Goal: Information Seeking & Learning: Find specific page/section

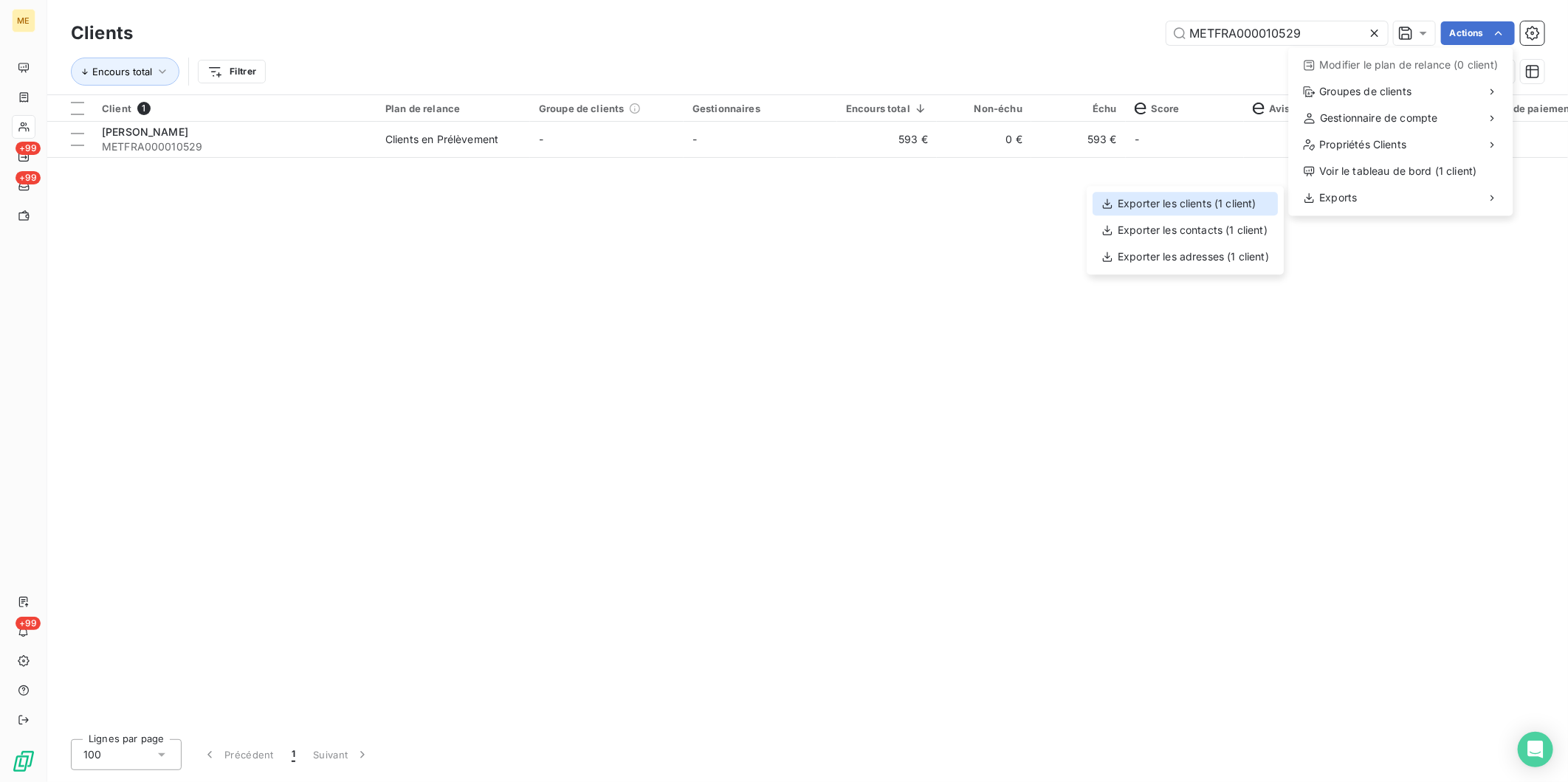
click at [1251, 203] on div "Exporter les clients (1 client)" at bounding box center [1185, 203] width 185 height 24
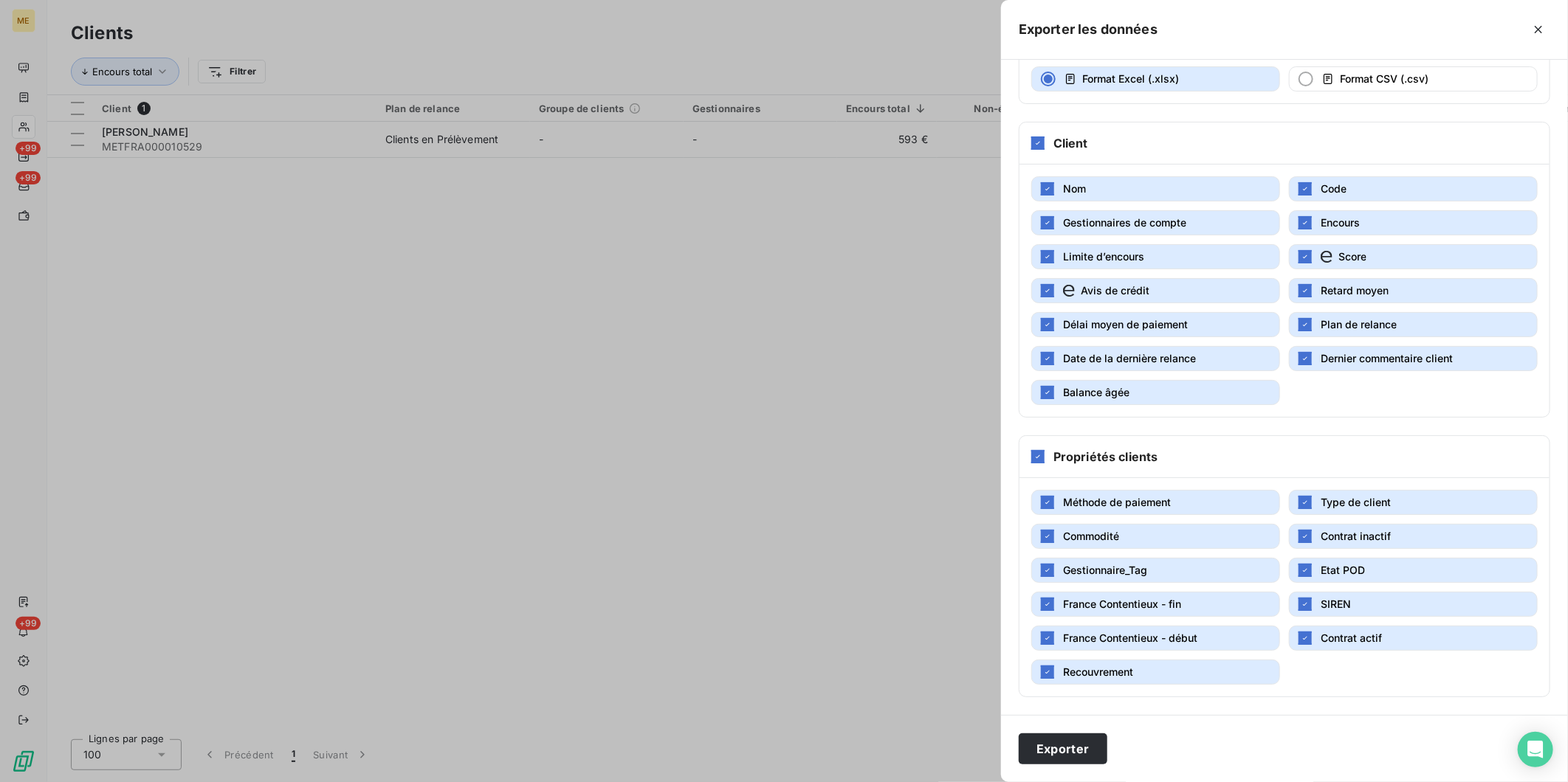
scroll to position [124, 0]
click at [807, 295] on div at bounding box center [784, 391] width 1568 height 782
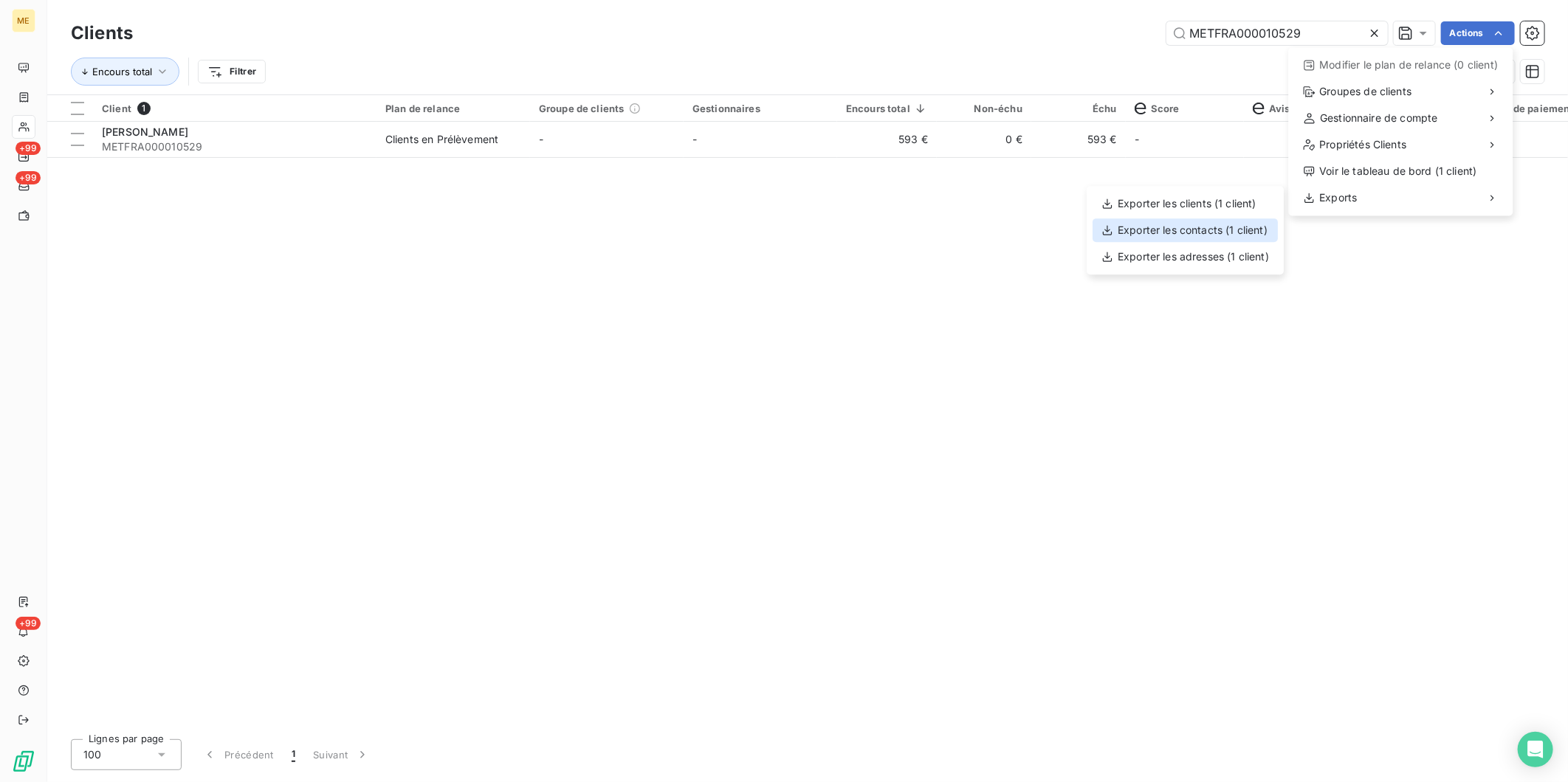
click at [1198, 229] on div "Exporter les contacts (1 client)" at bounding box center [1185, 230] width 185 height 24
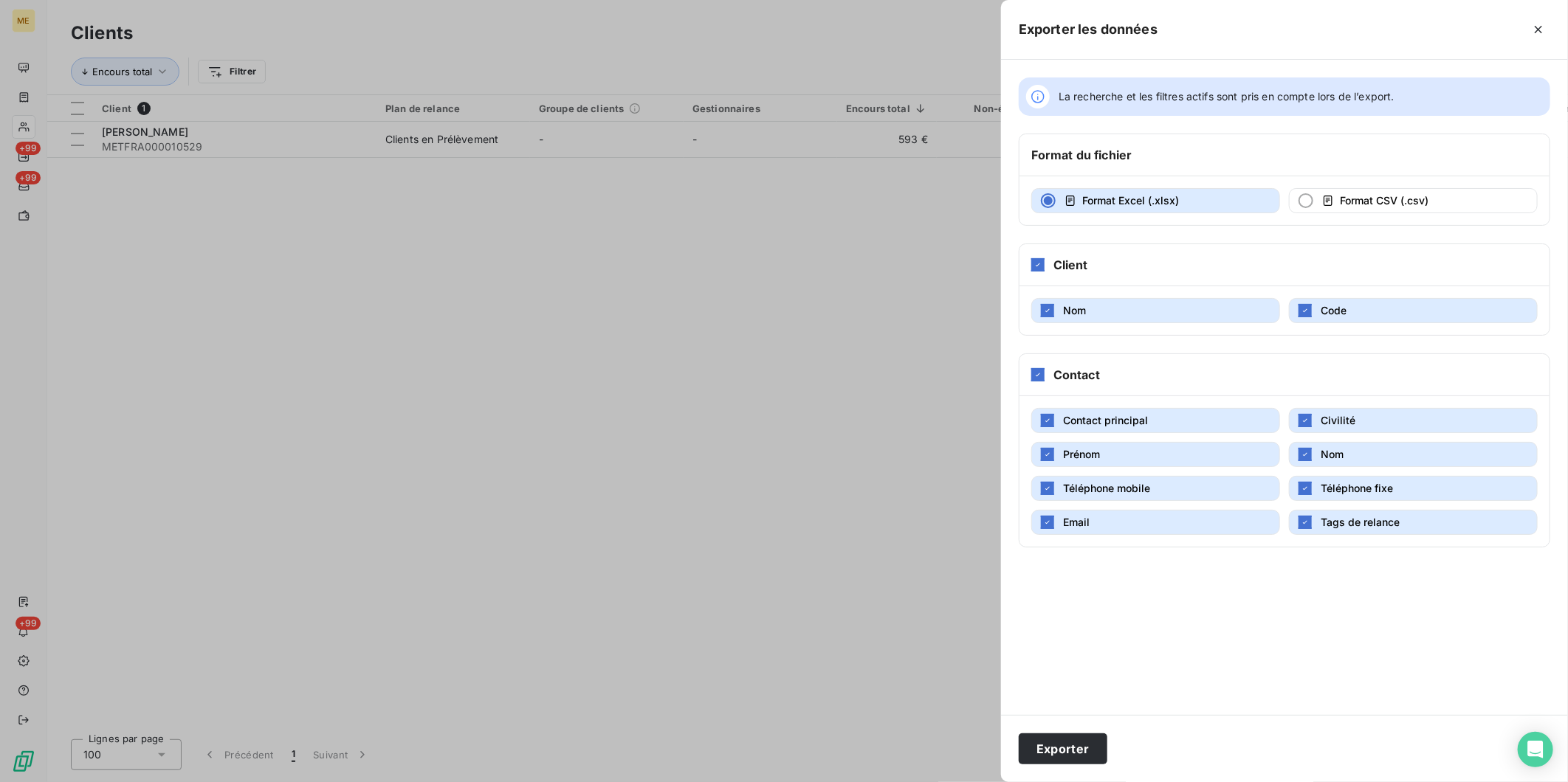
click at [1244, 426] on button "Contact principal" at bounding box center [1156, 421] width 248 height 25
click at [1133, 433] on button "Contact principal" at bounding box center [1156, 421] width 248 height 25
click at [1051, 754] on button "Exporter" at bounding box center [1063, 749] width 88 height 31
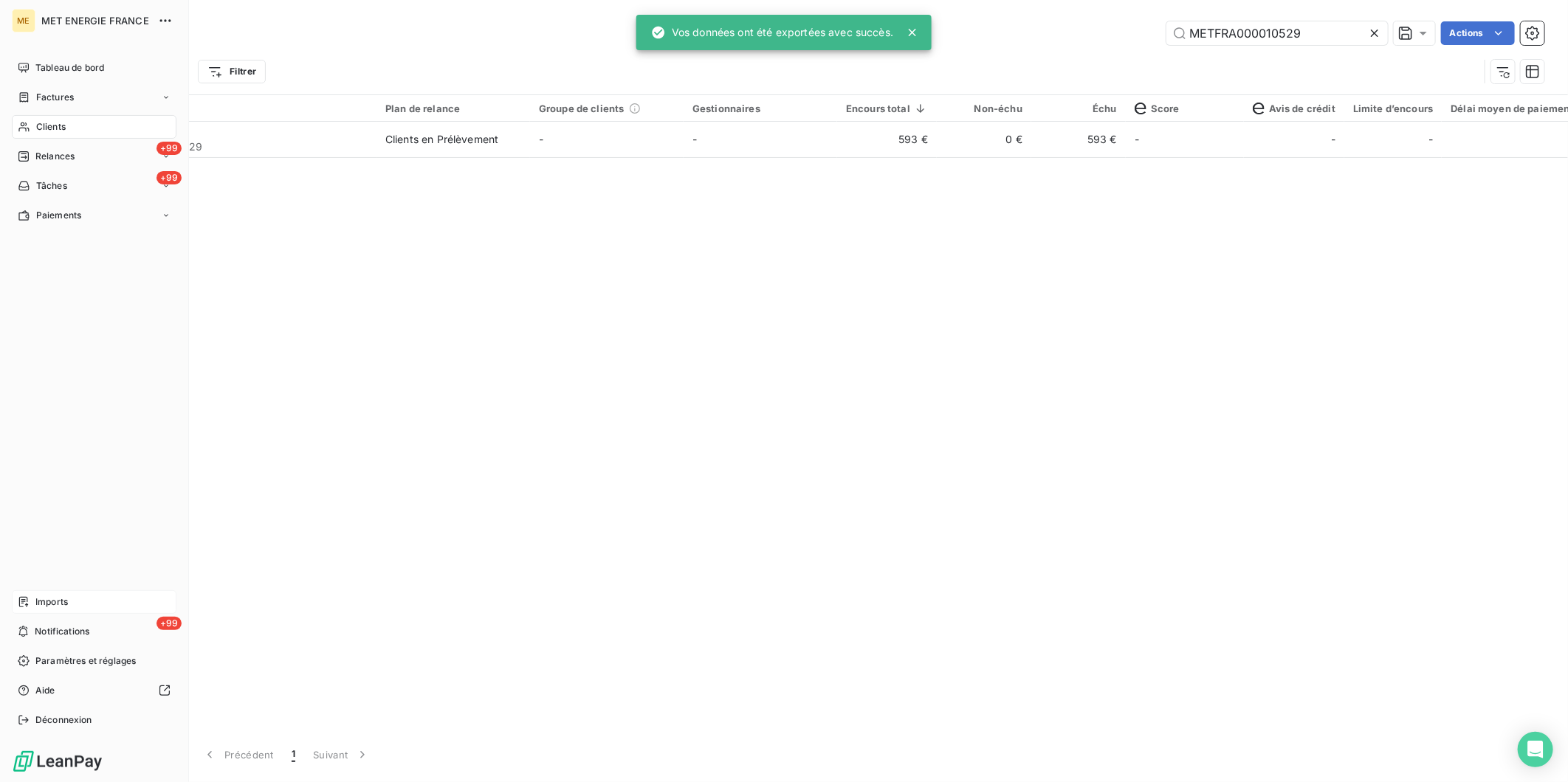
click at [40, 606] on span "Imports" at bounding box center [52, 602] width 33 height 13
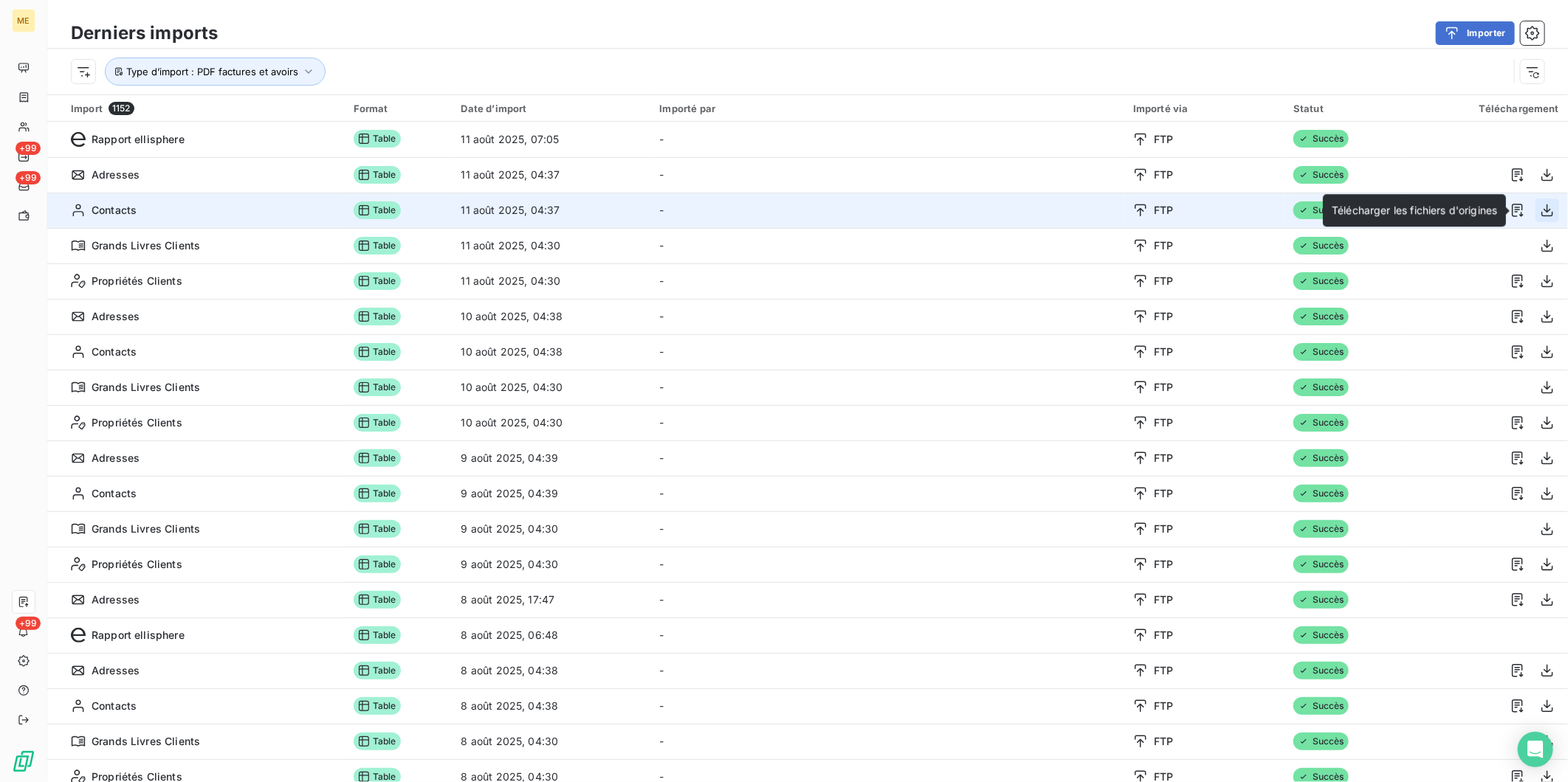
click at [1540, 210] on icon "button" at bounding box center [1547, 211] width 15 height 15
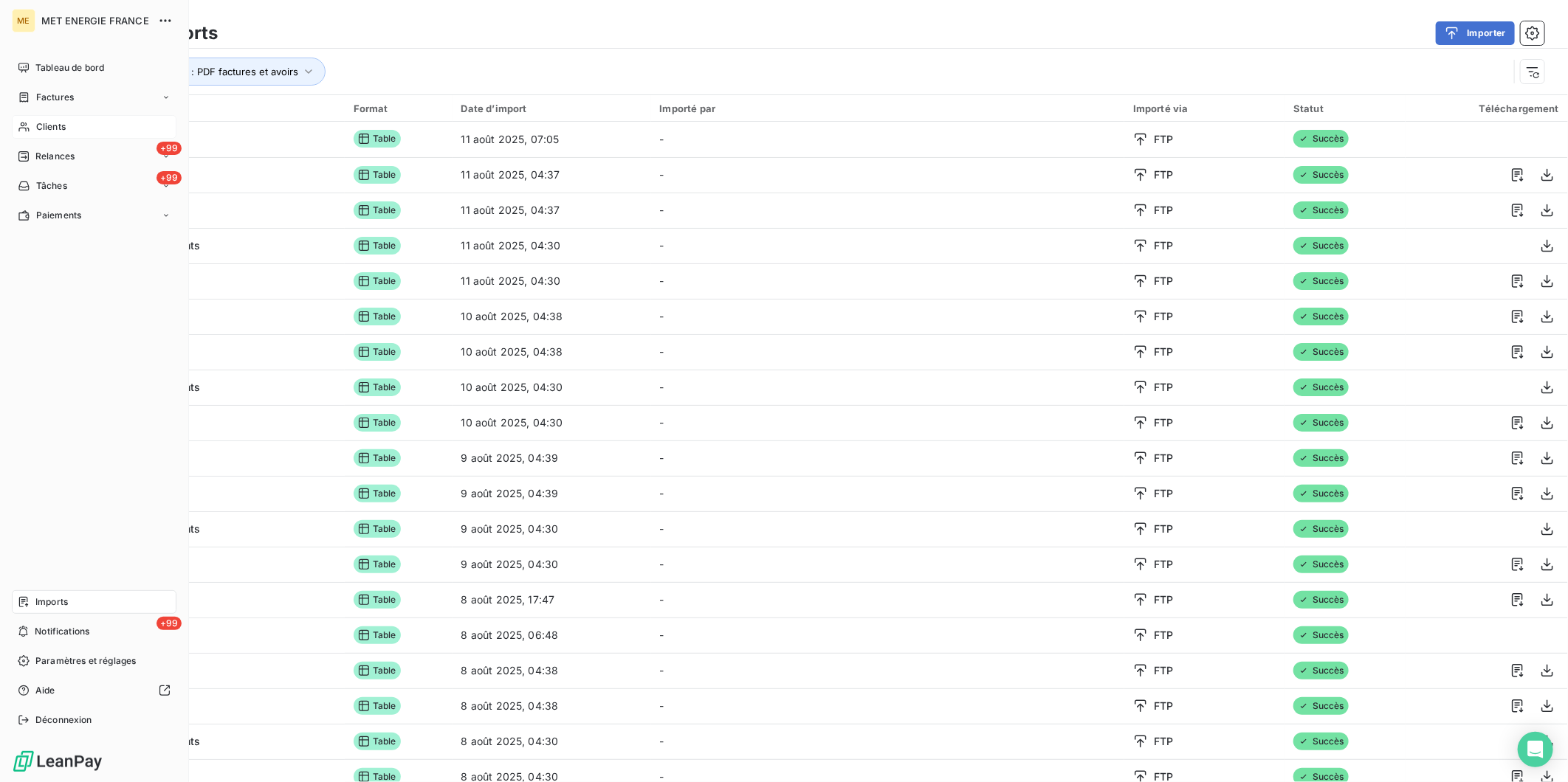
click at [53, 128] on span "Clients" at bounding box center [50, 127] width 29 height 13
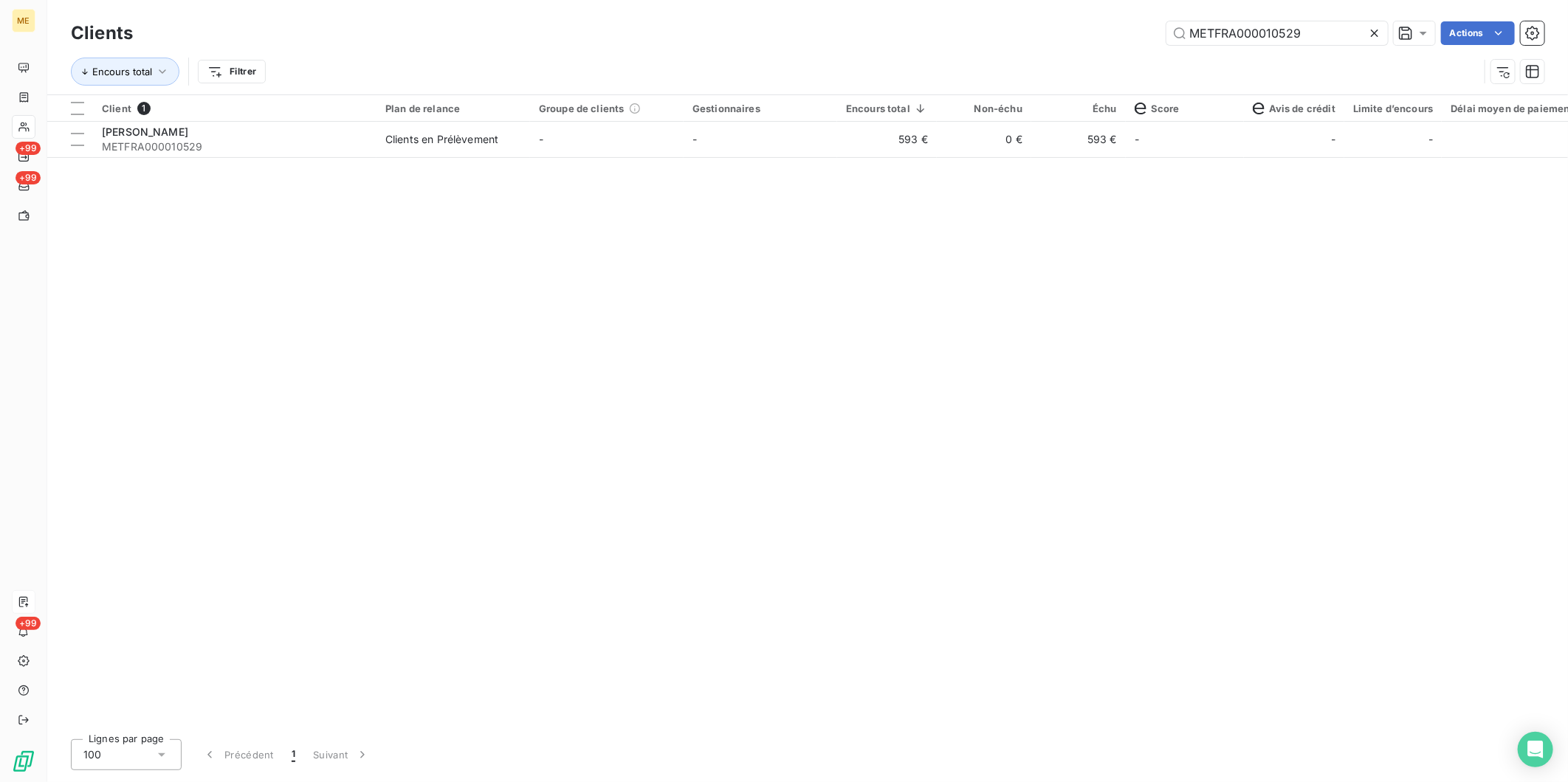
click at [1369, 37] on icon at bounding box center [1375, 33] width 15 height 15
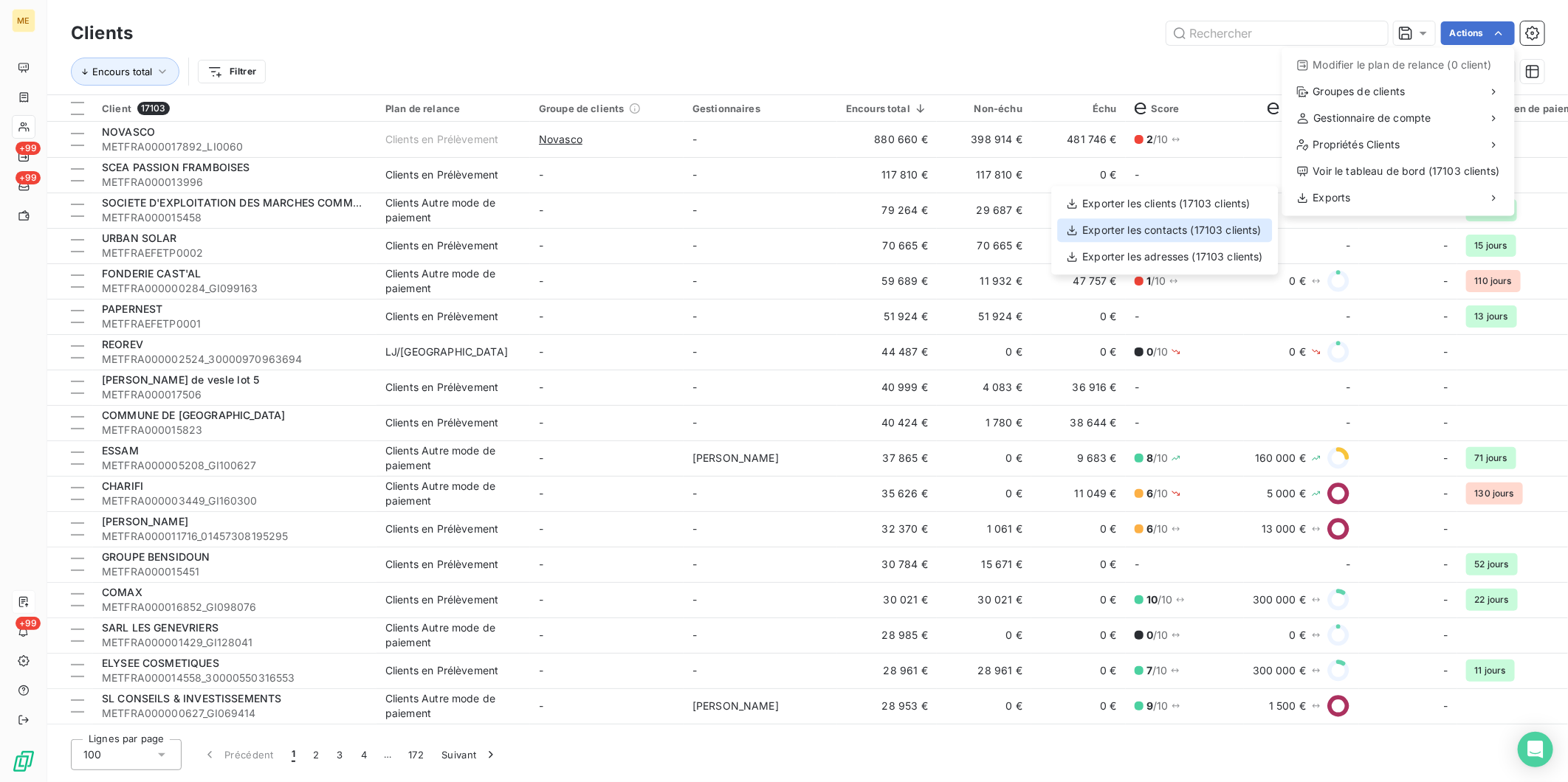
click at [1118, 231] on div "Exporter les contacts (17103 clients)" at bounding box center [1164, 230] width 215 height 24
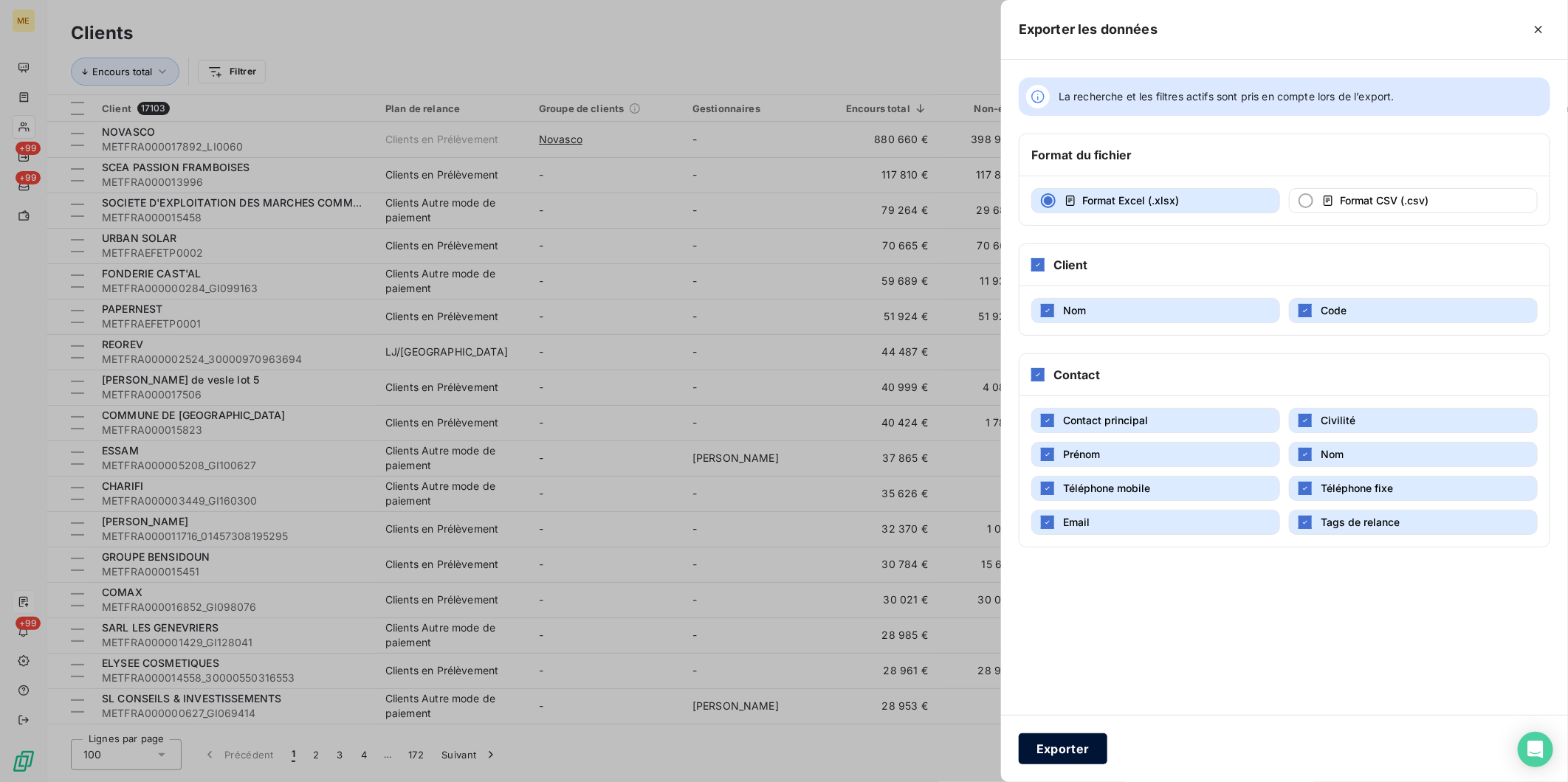
click at [1087, 744] on button "Exporter" at bounding box center [1063, 749] width 88 height 31
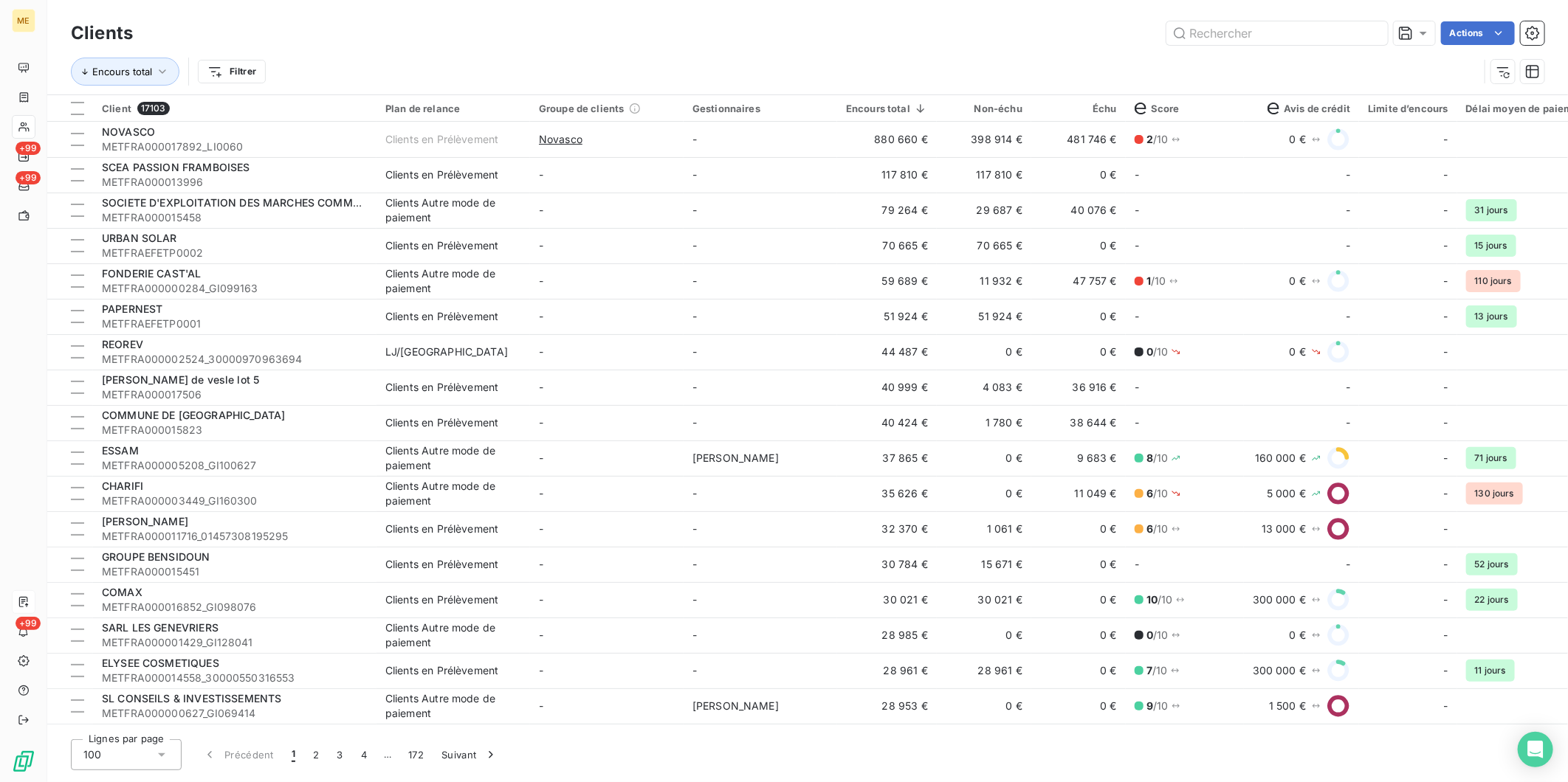
click at [599, 35] on div "Actions" at bounding box center [847, 33] width 1394 height 24
click at [236, 74] on html "ME +99 +99 +99 Clients Actions Encours total Filtrer Client 17103 Plan de relan…" at bounding box center [784, 391] width 1568 height 782
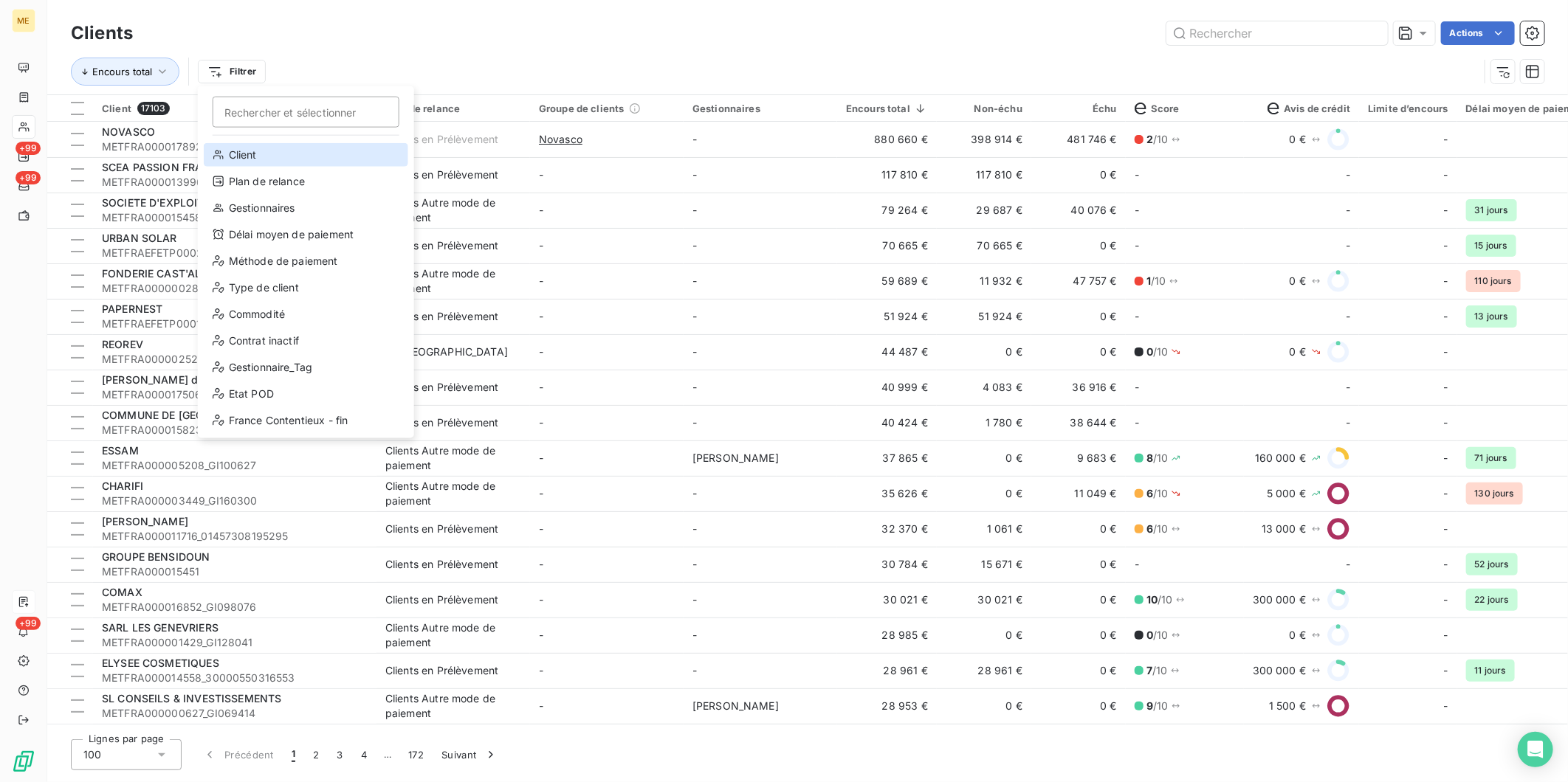
click at [311, 159] on div "Client" at bounding box center [305, 154] width 204 height 24
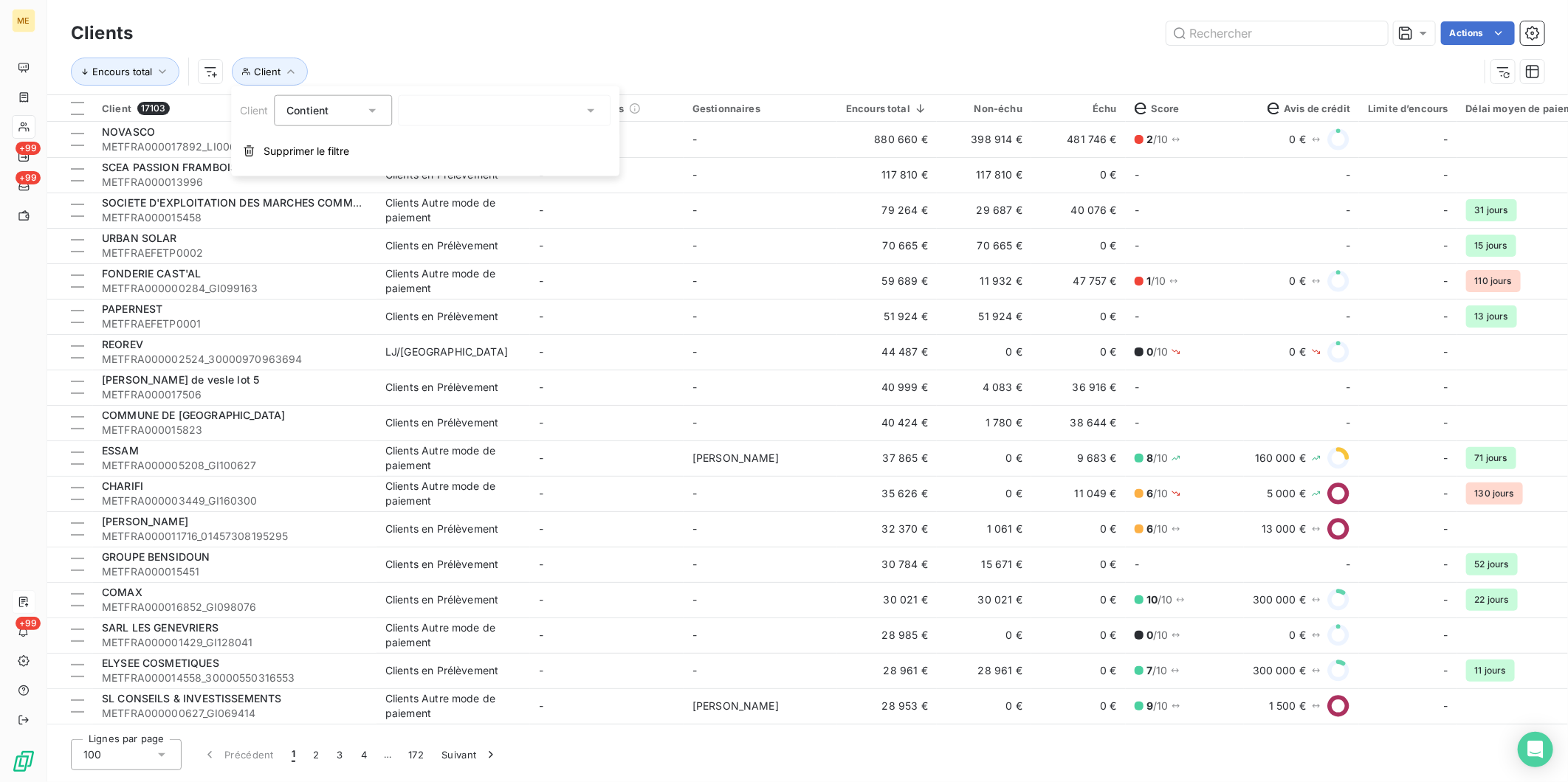
click at [360, 123] on div "Contient" at bounding box center [332, 110] width 118 height 31
click at [361, 168] on span "Ne contient pas" at bounding box center [343, 171] width 80 height 12
click at [440, 115] on div at bounding box center [504, 110] width 213 height 31
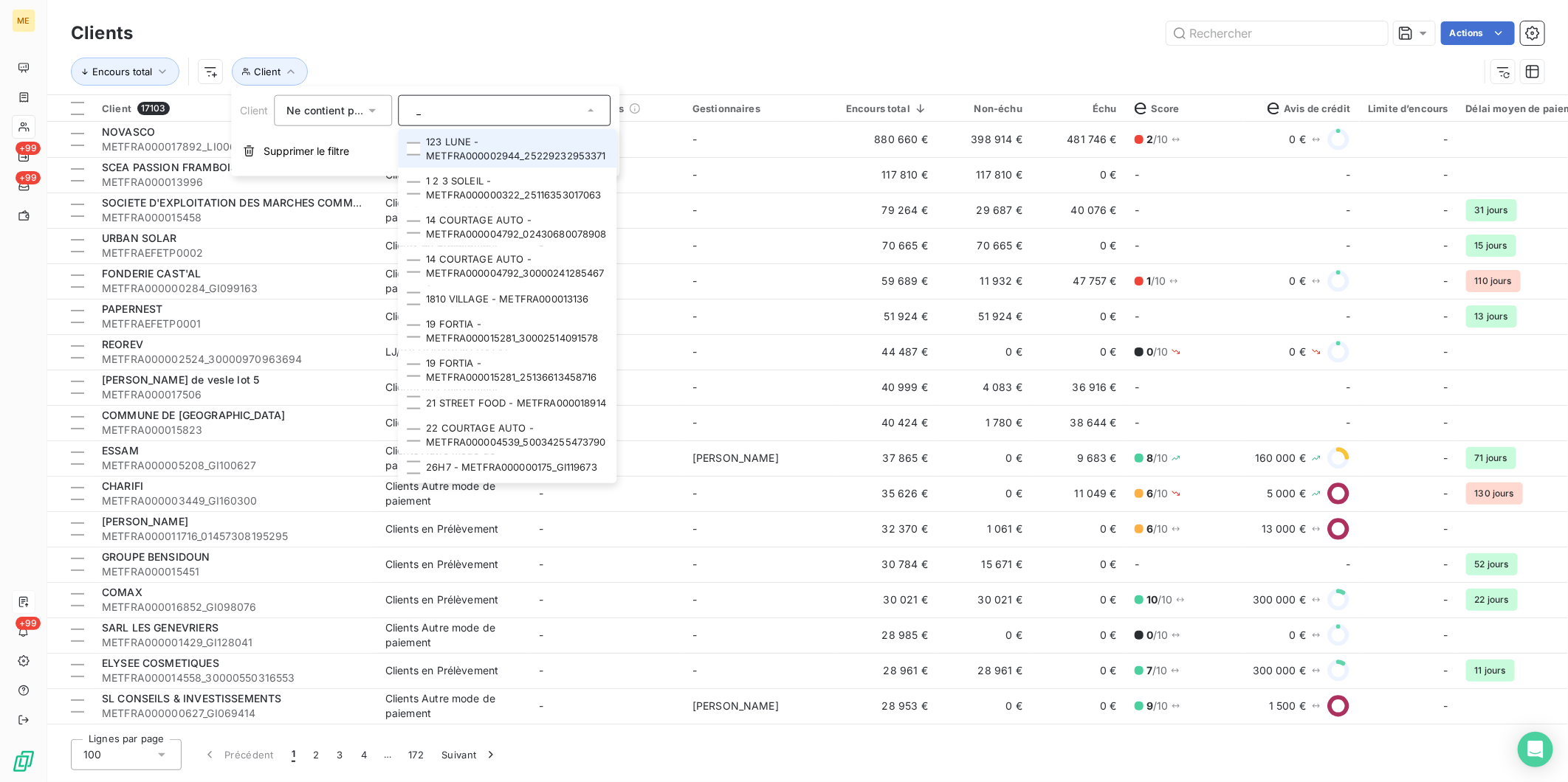
type input "_"
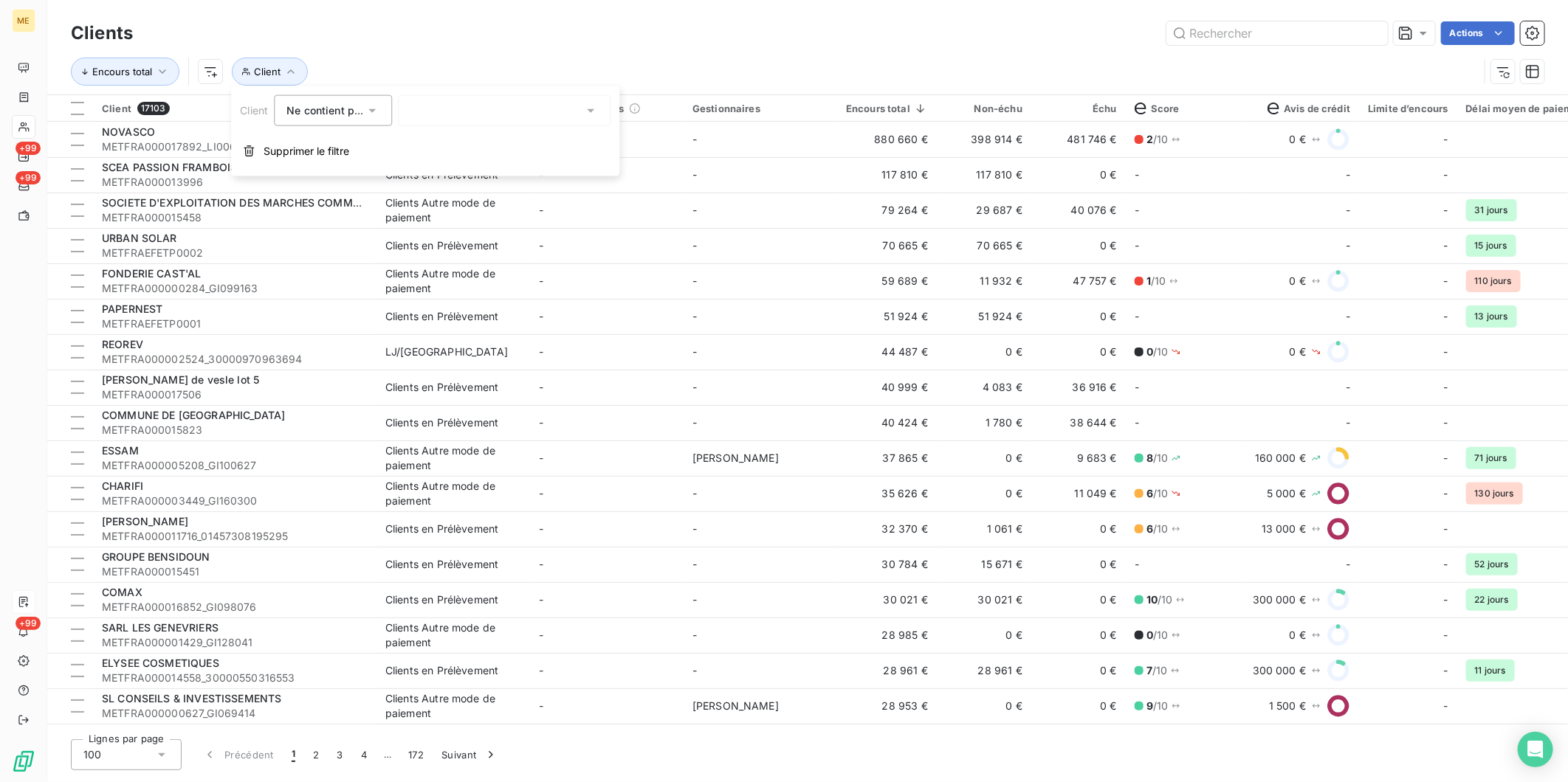
click at [477, 111] on div "_" at bounding box center [504, 110] width 213 height 31
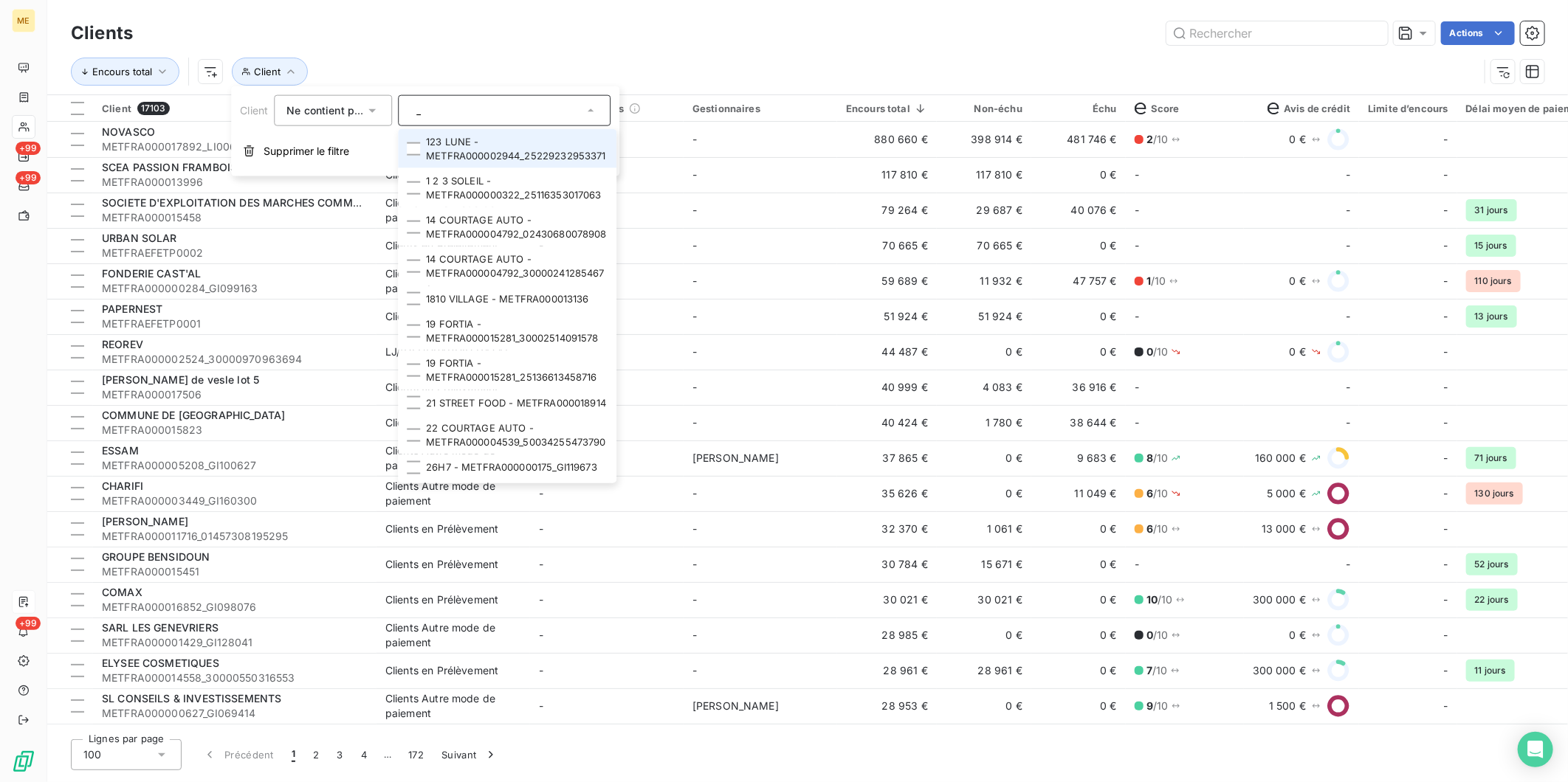
click at [477, 111] on input "_" at bounding box center [497, 111] width 173 height 13
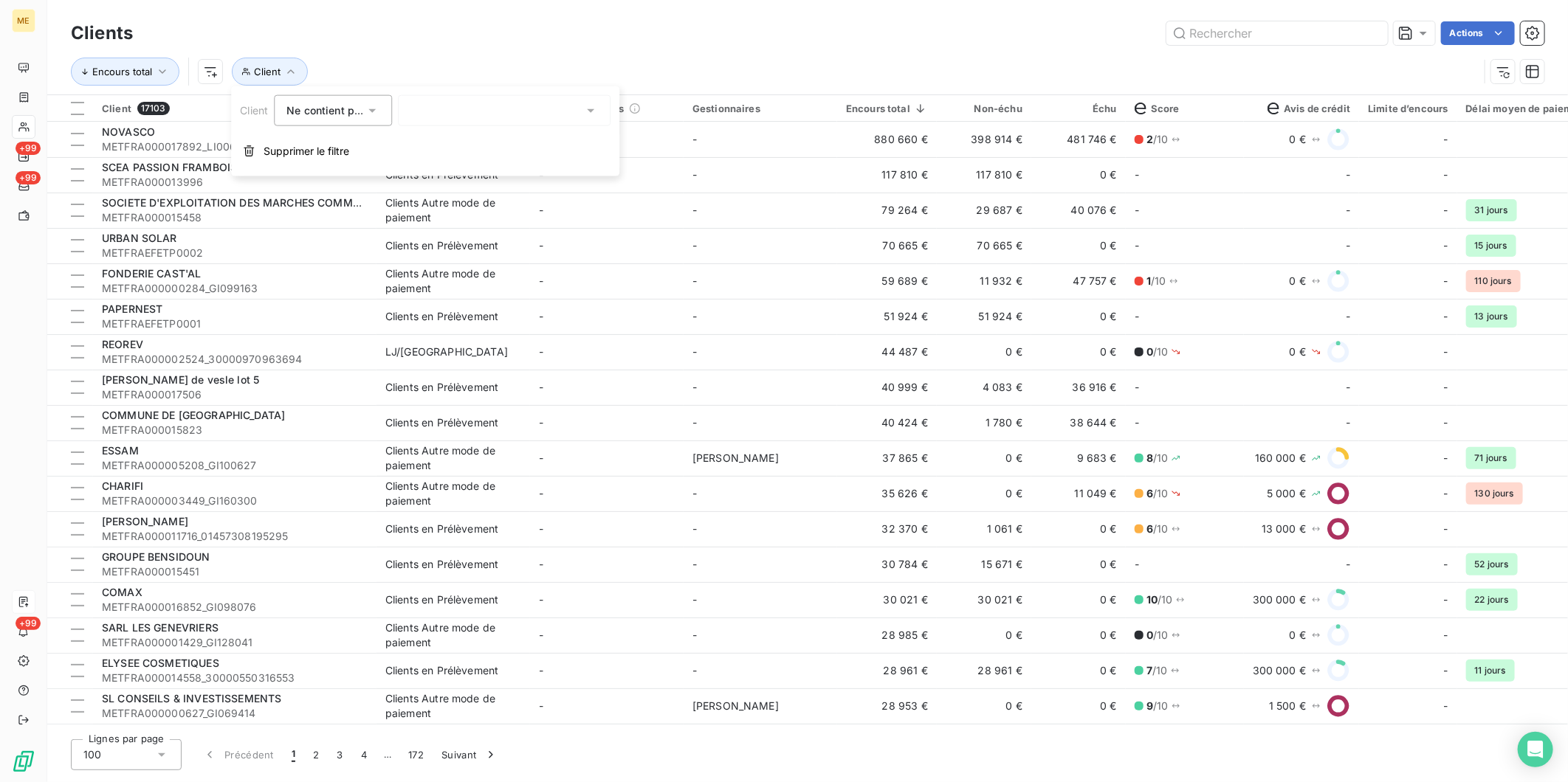
click at [477, 111] on div "_" at bounding box center [504, 110] width 213 height 31
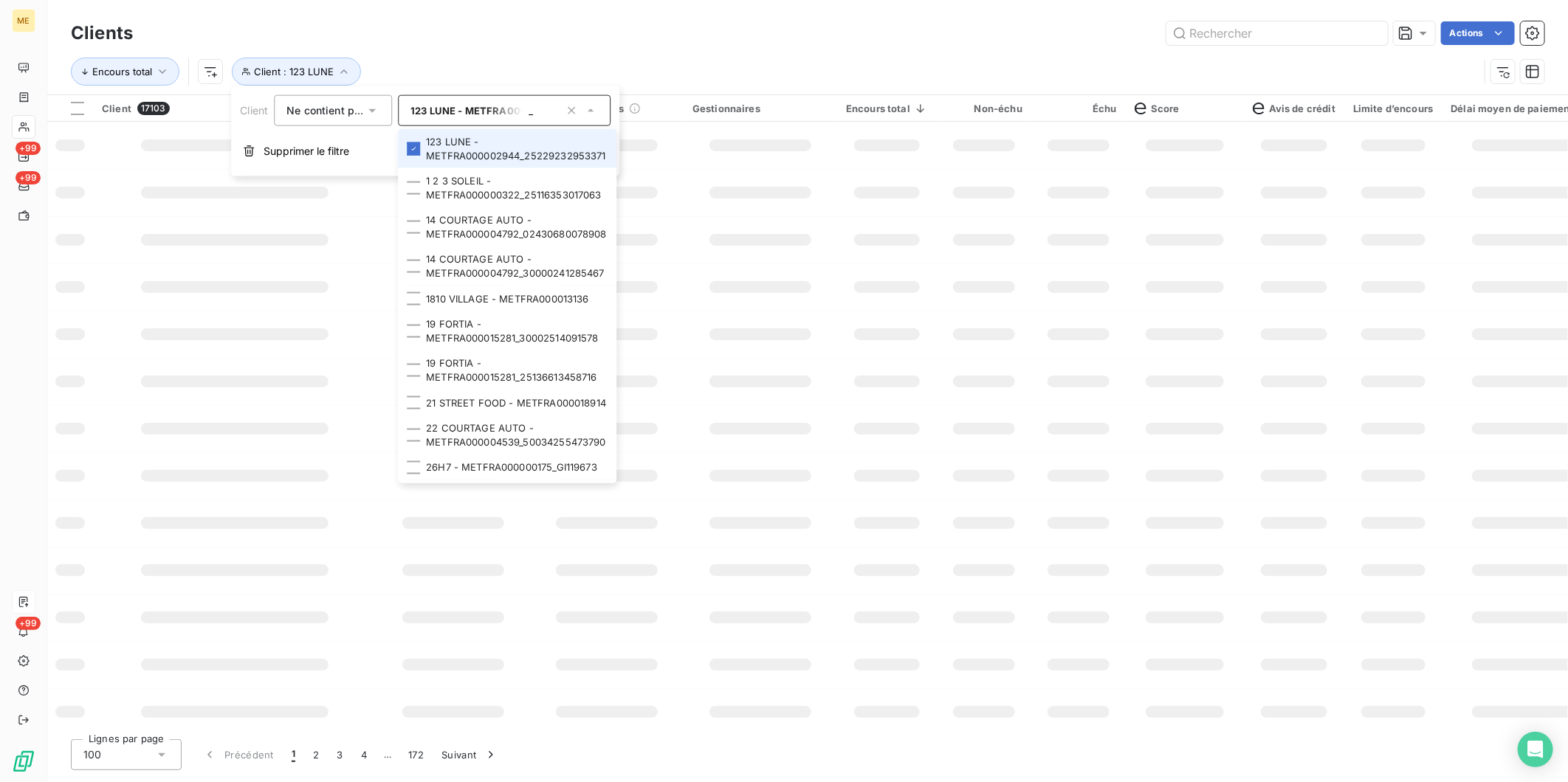
click at [568, 105] on icon "button" at bounding box center [571, 111] width 15 height 15
type input "_"
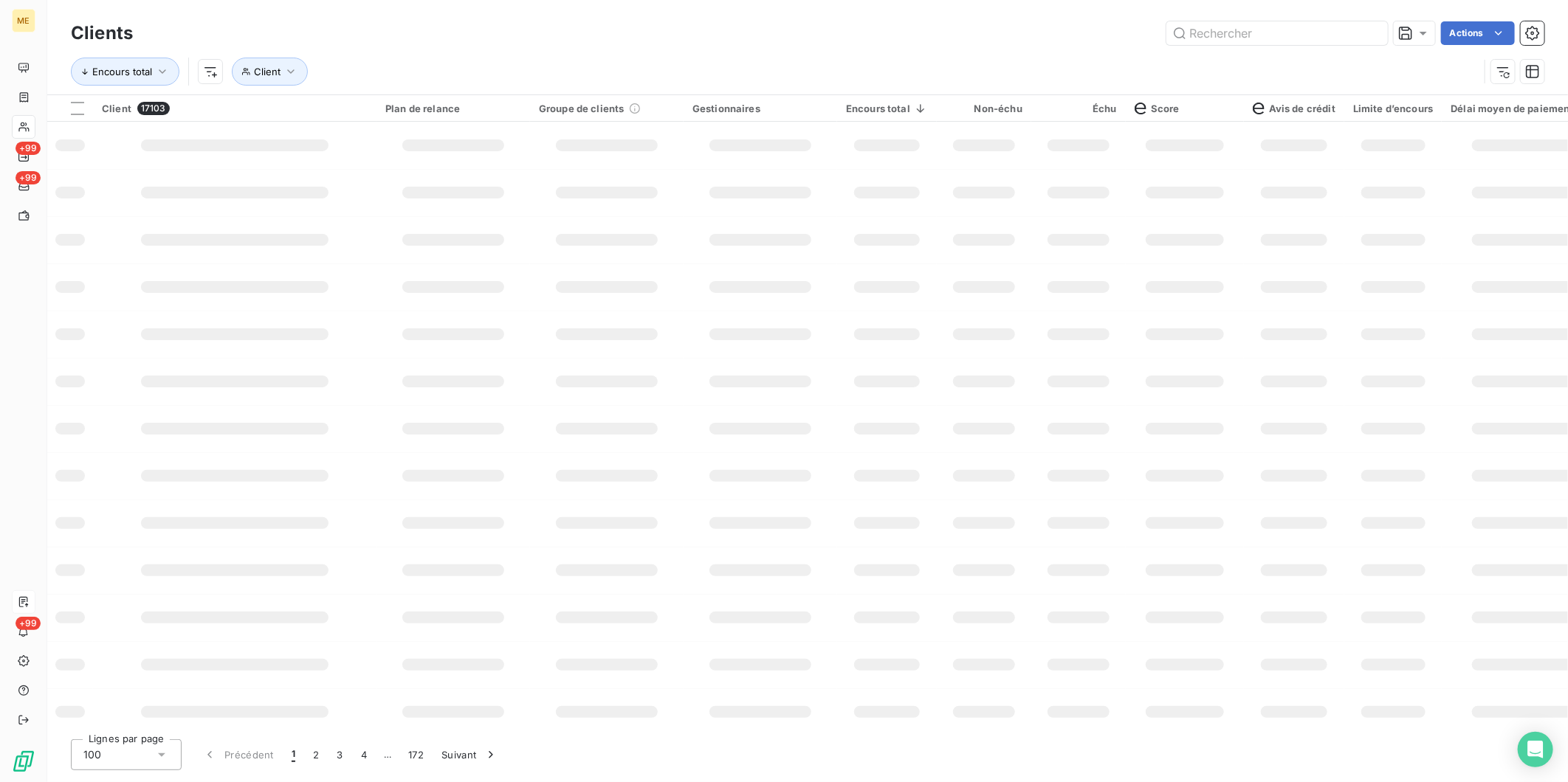
click at [428, 61] on div "Encours total Client" at bounding box center [775, 72] width 1408 height 28
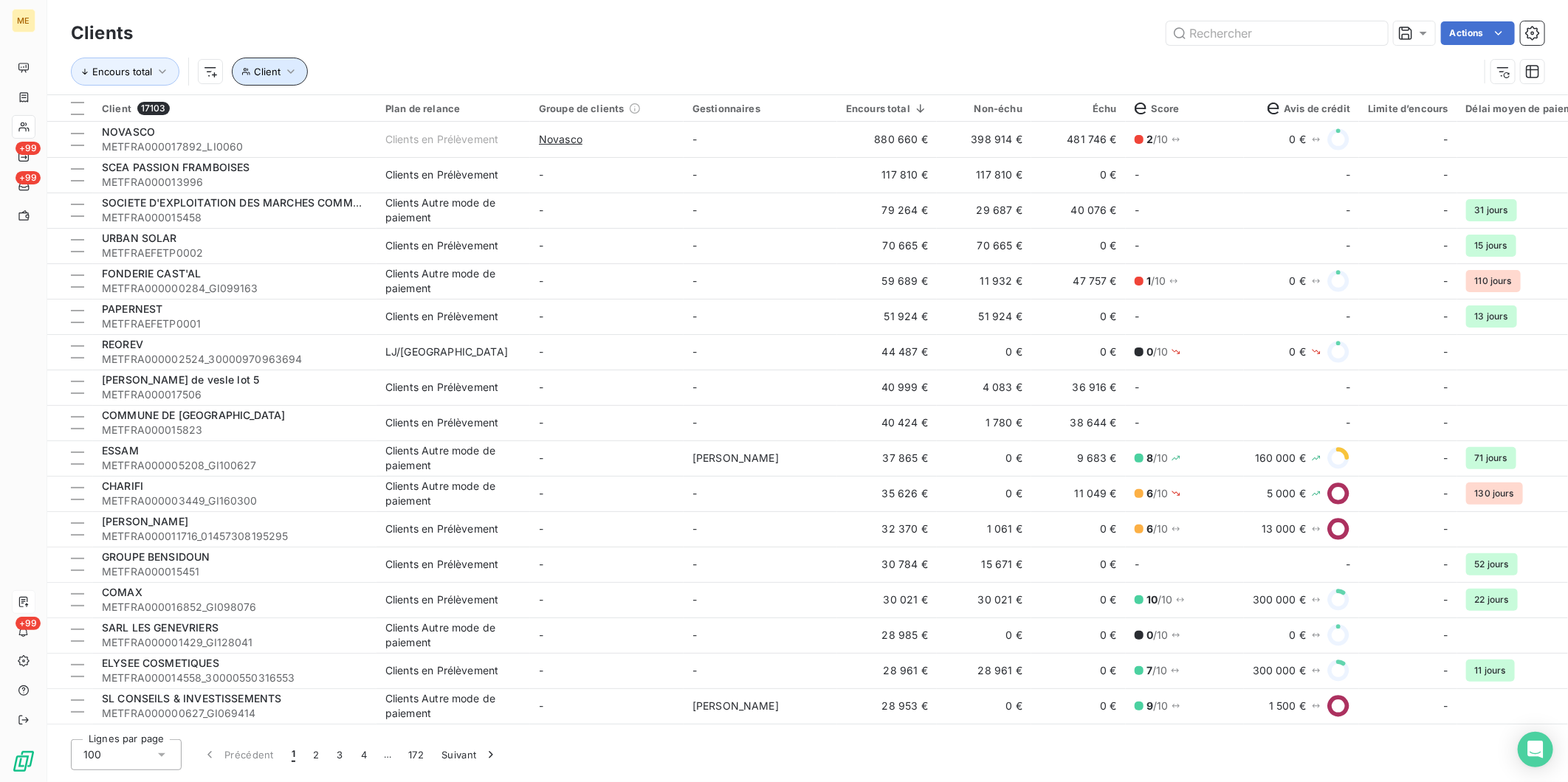
click at [293, 83] on button "Client" at bounding box center [269, 72] width 76 height 28
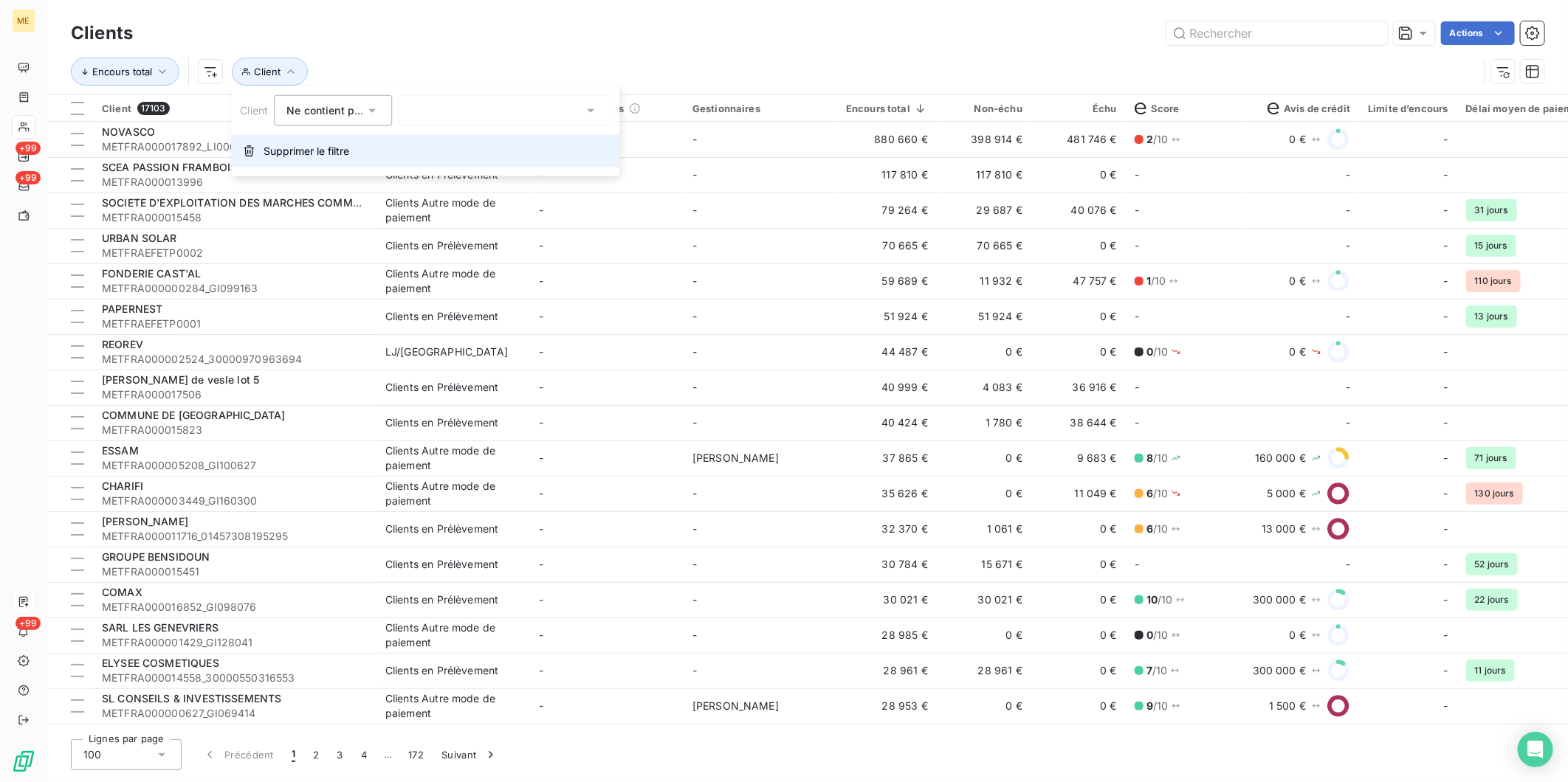
click at [283, 141] on button "Supprimer le filtre" at bounding box center [425, 152] width 389 height 33
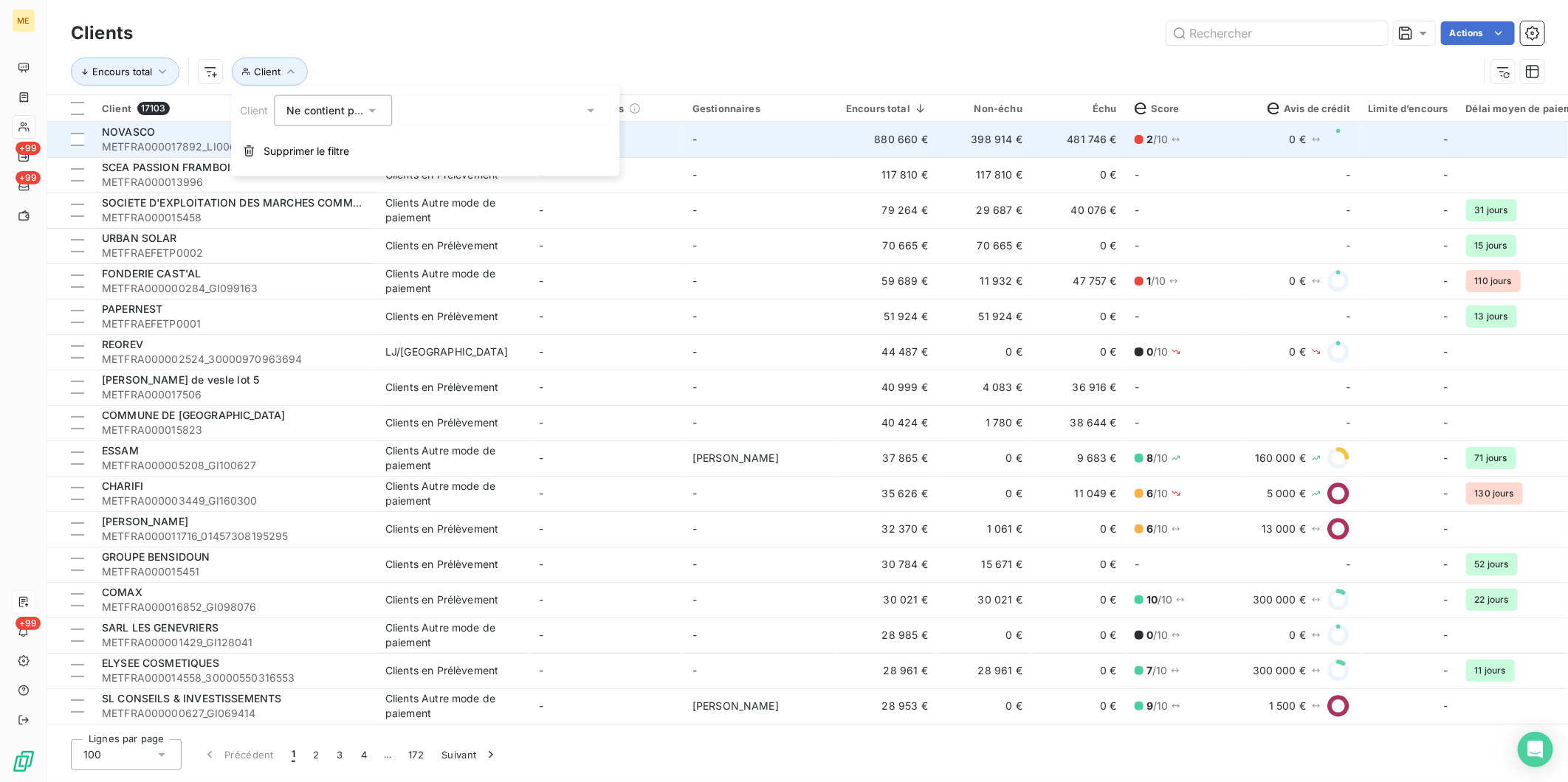
click at [299, 149] on span "METFRA000017892_LI0060" at bounding box center [234, 147] width 265 height 15
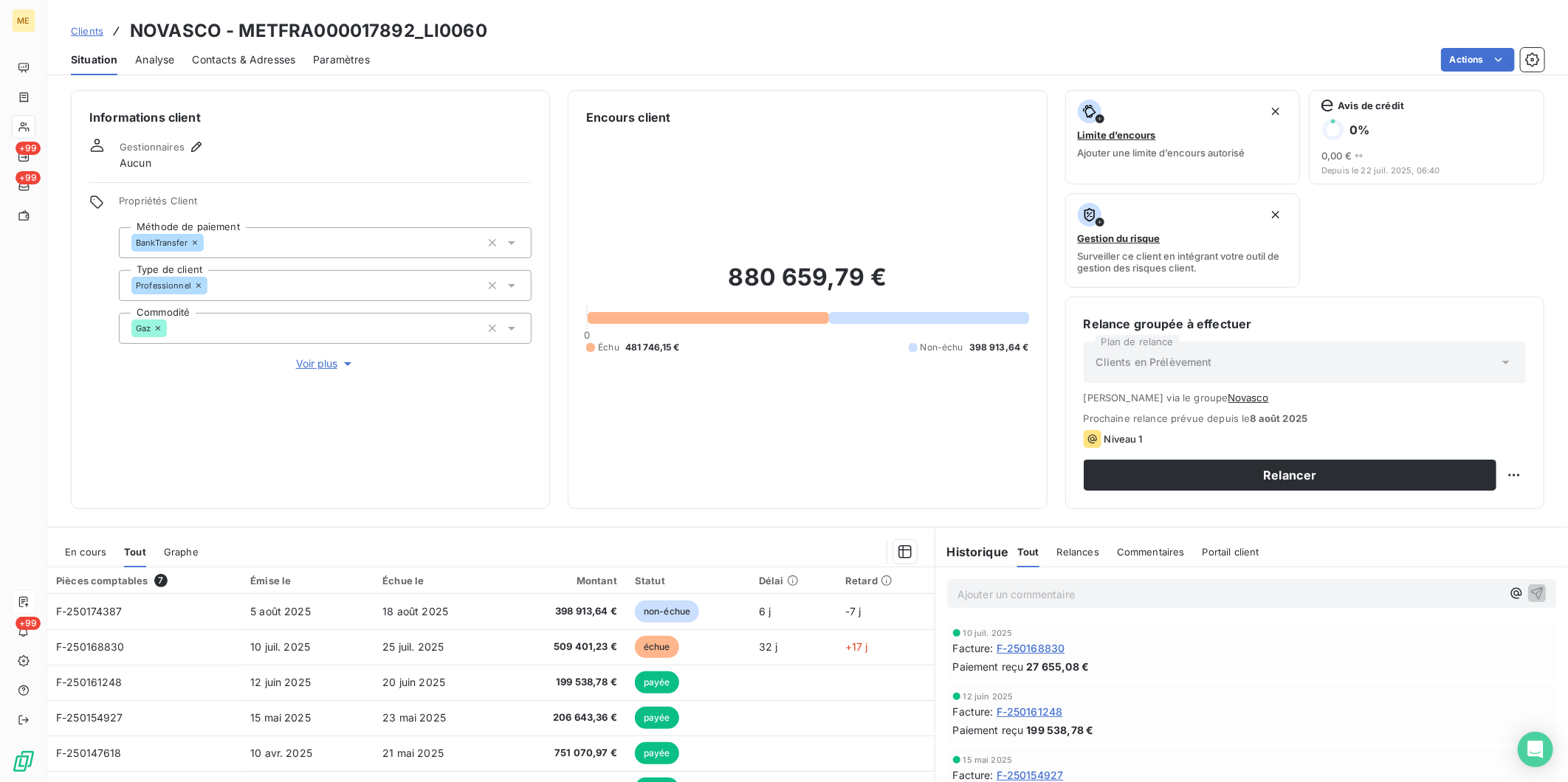
click at [96, 31] on span "Clients" at bounding box center [87, 31] width 33 height 12
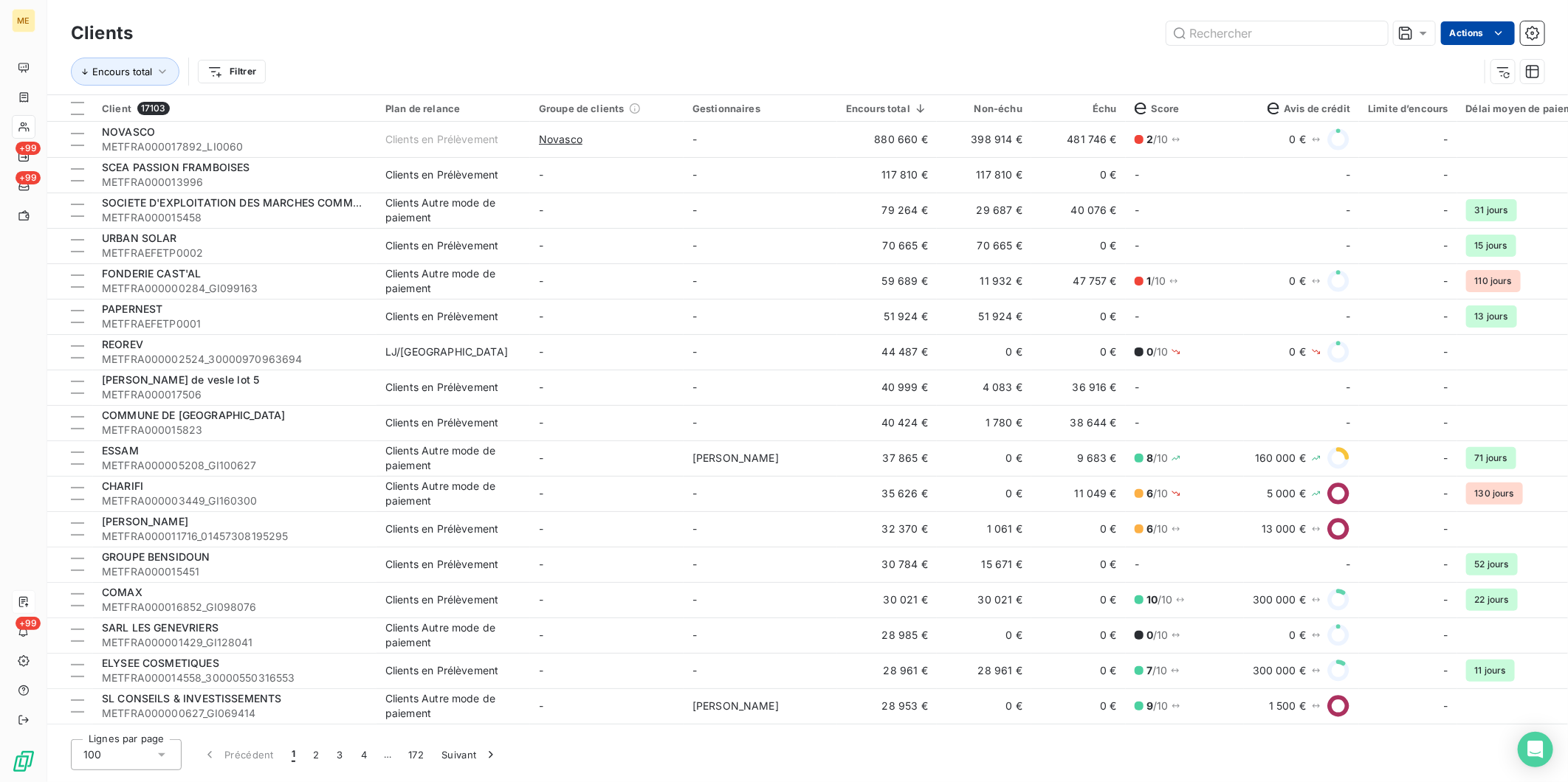
drag, startPoint x: 1518, startPoint y: 27, endPoint x: 1503, endPoint y: 27, distance: 15.0
click at [1503, 27] on div "Actions" at bounding box center [847, 33] width 1394 height 24
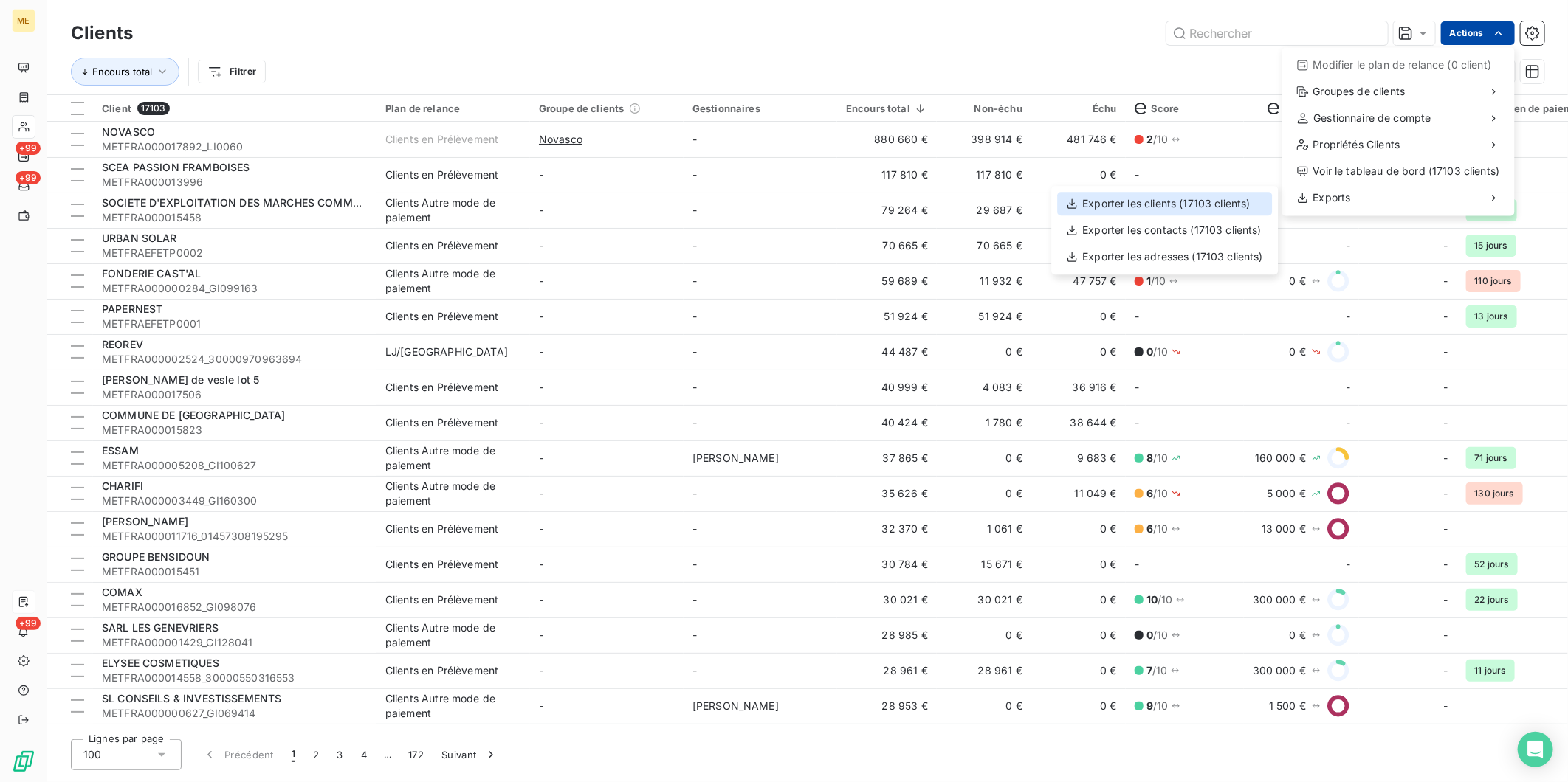
click at [1181, 200] on div "Exporter les clients (17103 clients)" at bounding box center [1164, 203] width 215 height 24
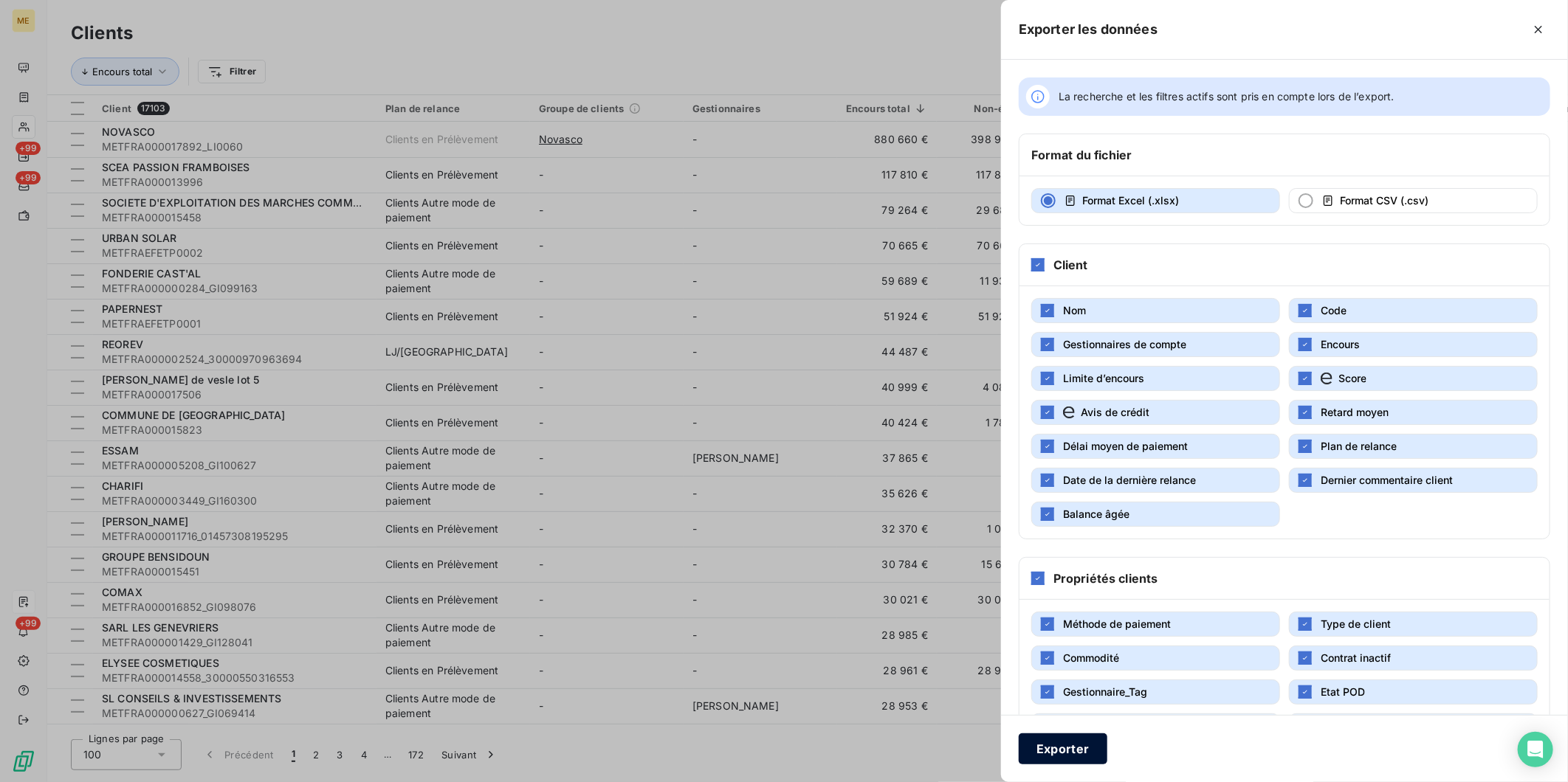
click at [1058, 758] on button "Exporter" at bounding box center [1063, 749] width 88 height 31
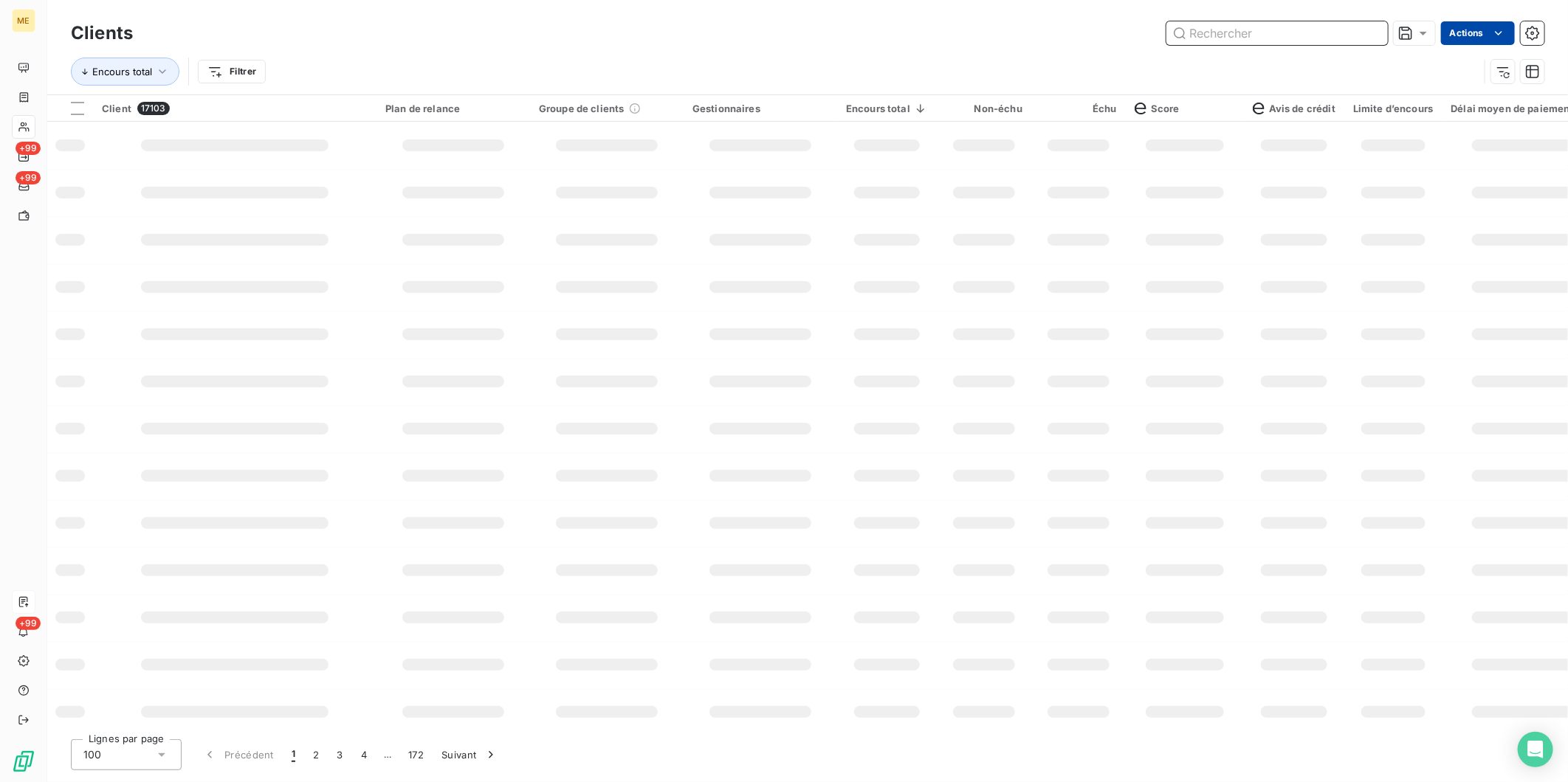
click at [1223, 31] on input "text" at bounding box center [1276, 33] width 221 height 24
paste input "METFRA000013996"
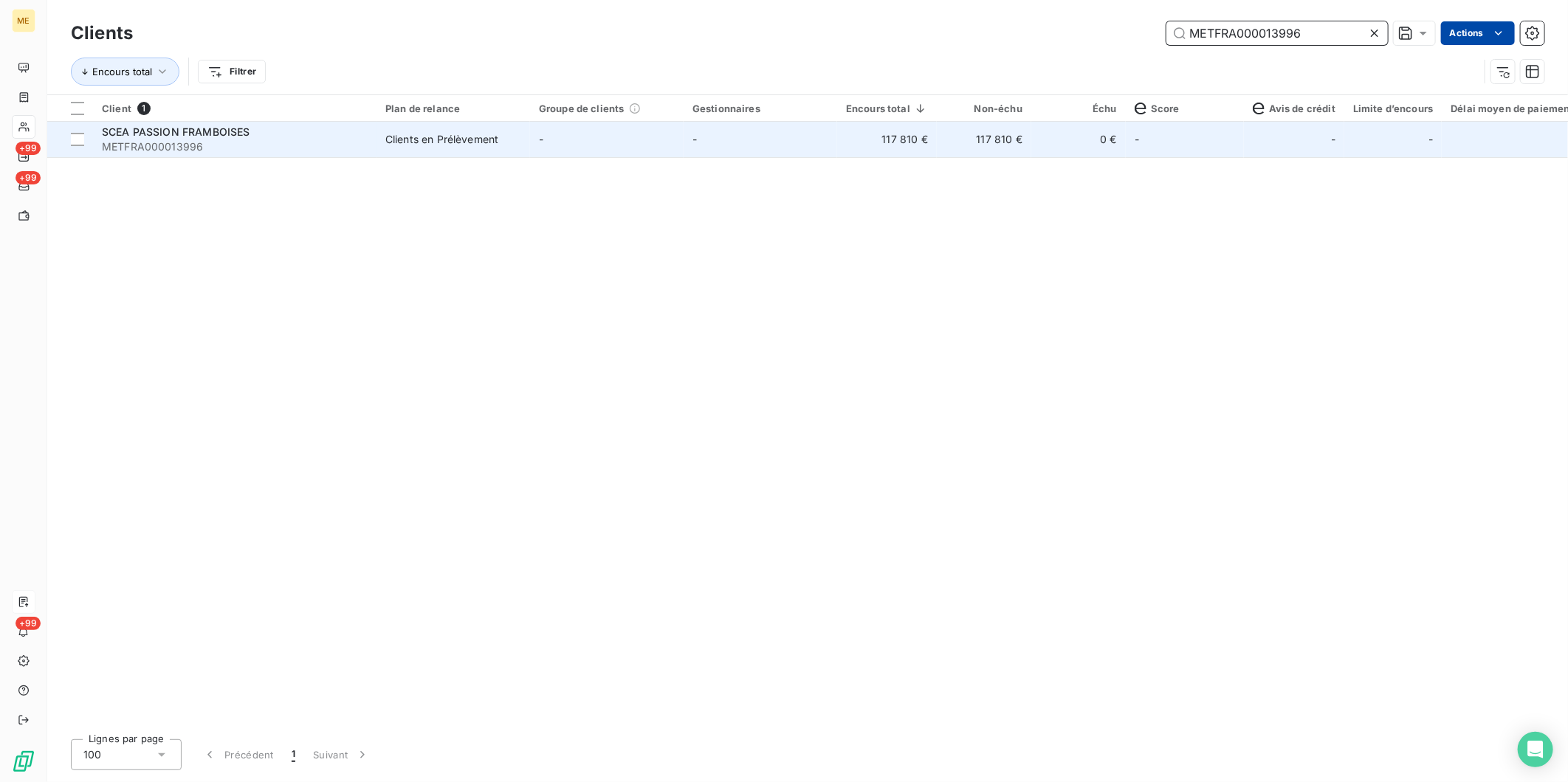
type input "METFRA000013996"
click at [363, 146] on span "METFRA000013996" at bounding box center [234, 147] width 265 height 15
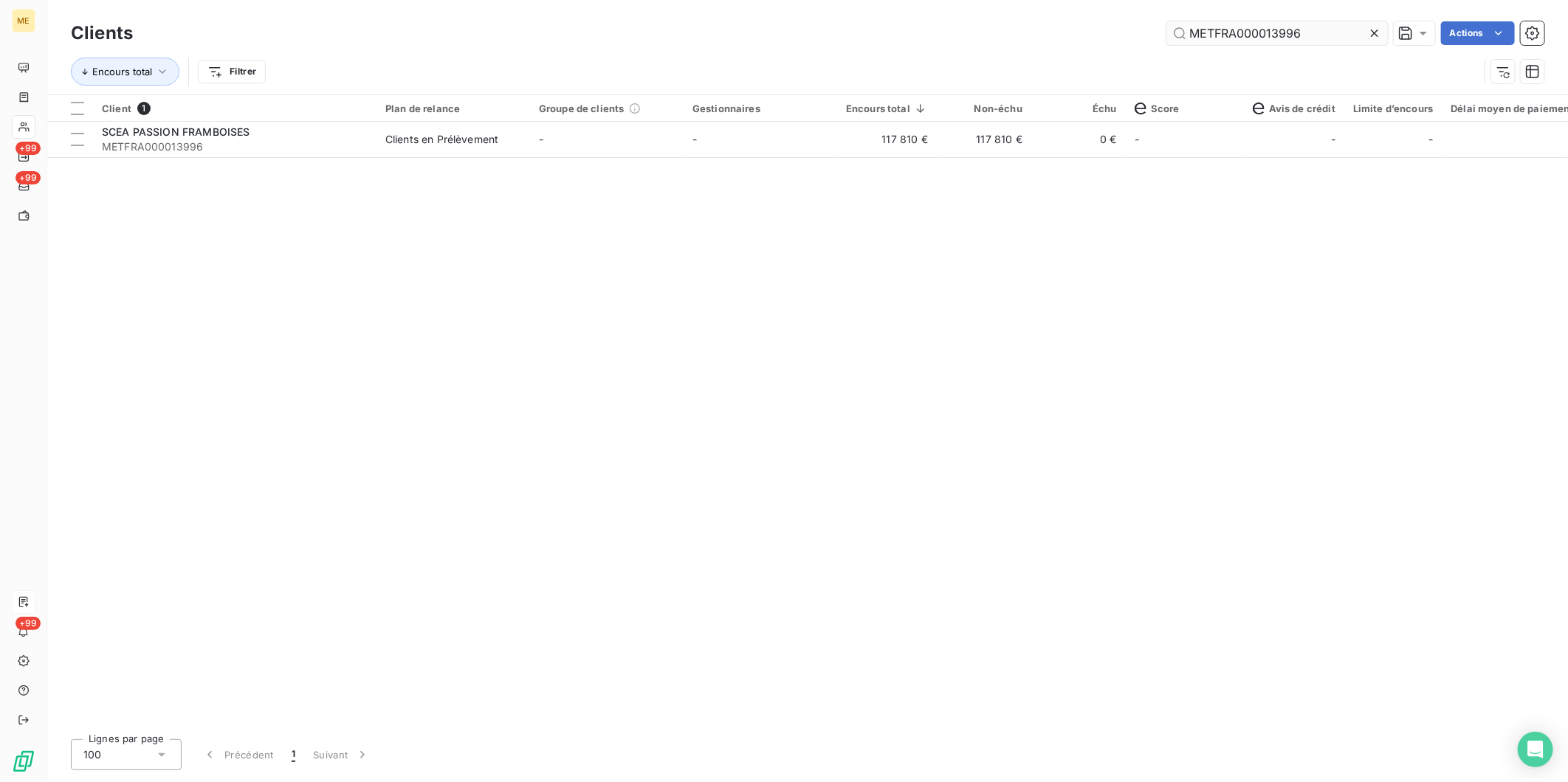
click at [1256, 44] on input "METFRA000013996" at bounding box center [1276, 33] width 221 height 24
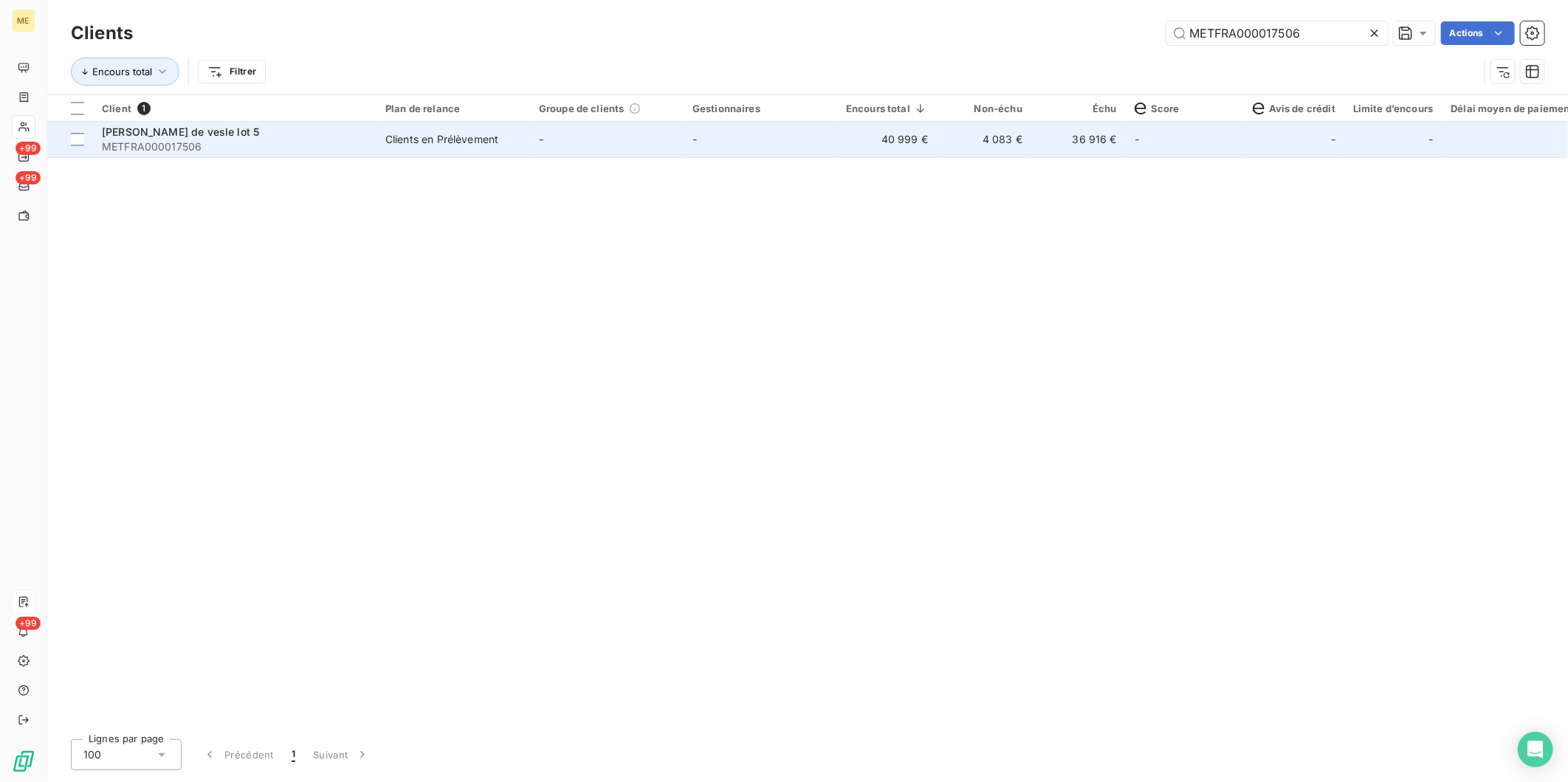
type input "METFRA000017506"
click at [225, 145] on span "METFRA000017506" at bounding box center [234, 147] width 265 height 15
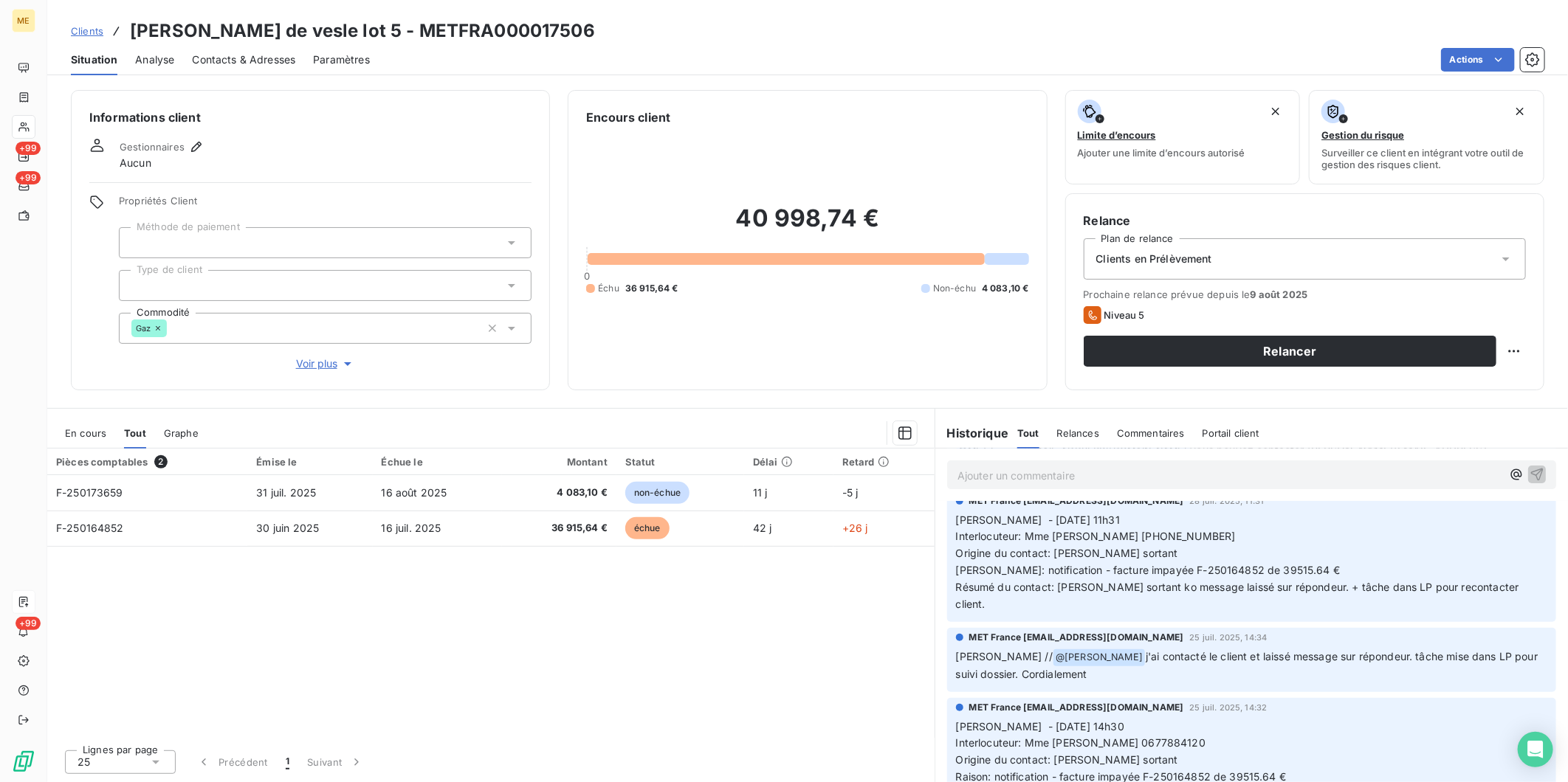
scroll to position [54, 0]
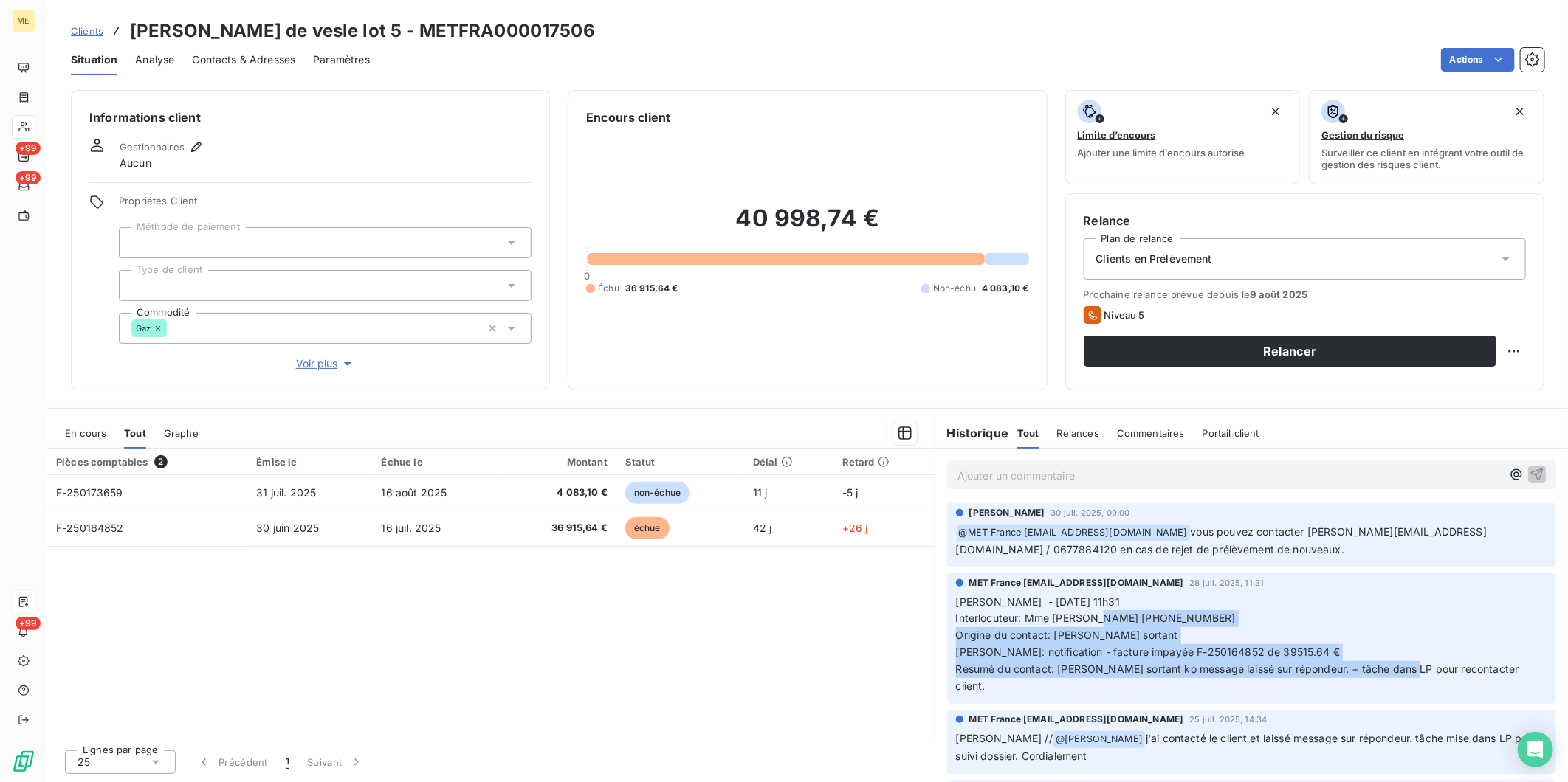
drag, startPoint x: 1522, startPoint y: 669, endPoint x: 1102, endPoint y: 616, distance: 423.3
click at [1102, 616] on p "[PERSON_NAME] - [DATE] 11h31 Interlocuteur: Mme [PERSON_NAME] [PHONE_NUMBER] Or…" at bounding box center [1252, 644] width 591 height 101
drag, startPoint x: 1102, startPoint y: 616, endPoint x: 1009, endPoint y: 643, distance: 96.8
click at [1009, 643] on p "[PERSON_NAME] - [DATE] 11h31 Interlocuteur: Mme [PERSON_NAME] [PHONE_NUMBER] Or…" at bounding box center [1252, 644] width 591 height 101
click at [1198, 646] on span "[PERSON_NAME] - [DATE] 11h31 Interlocuteur: Mme [PERSON_NAME] [PHONE_NUMBER] Or…" at bounding box center [1240, 644] width 567 height 97
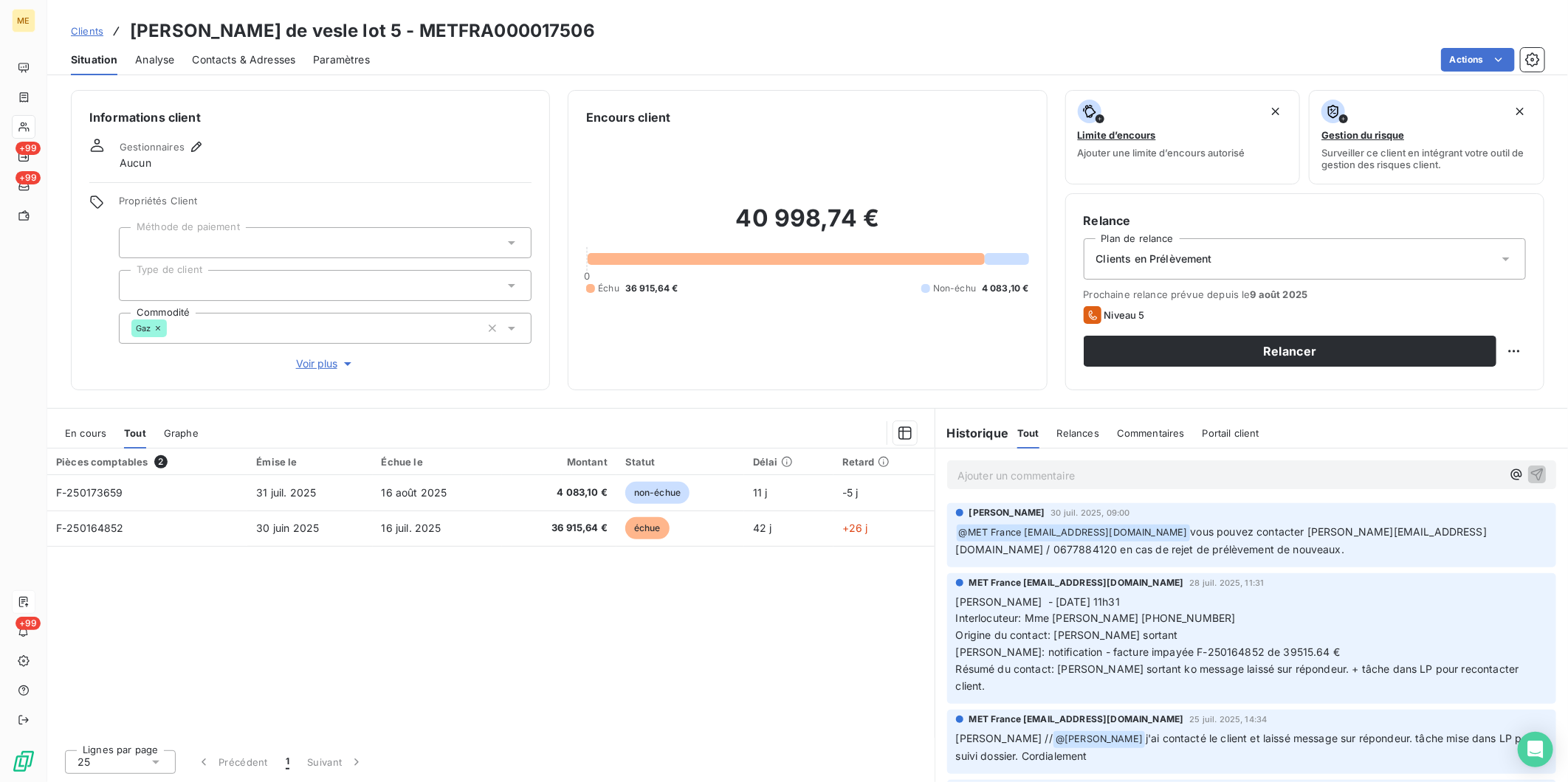
scroll to position [0, 0]
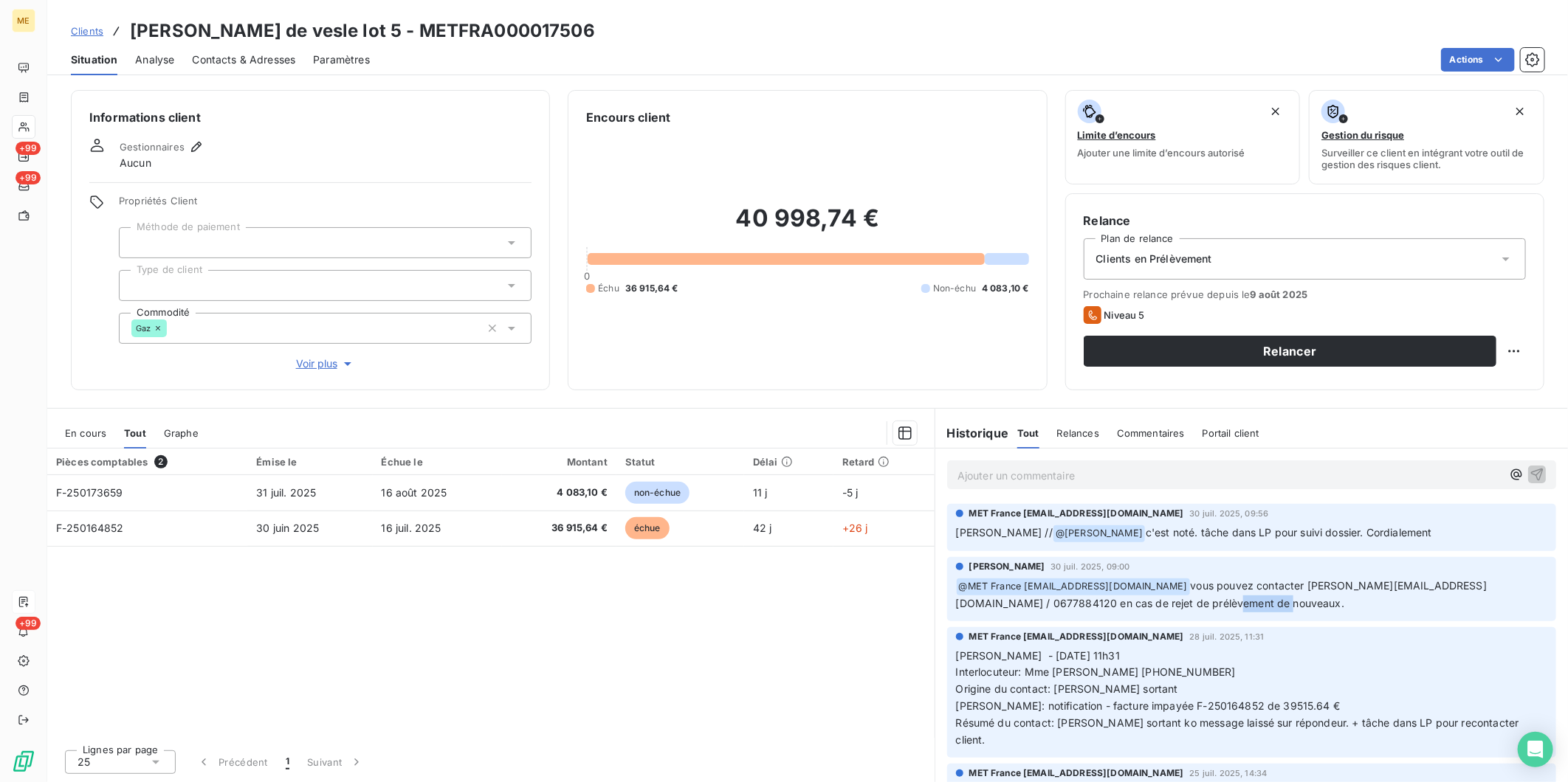
drag, startPoint x: 1257, startPoint y: 603, endPoint x: 1200, endPoint y: 599, distance: 57.1
click at [1200, 599] on p "﻿ @ MET [GEOGRAPHIC_DATA] [EMAIL_ADDRESS][DOMAIN_NAME] vous pouvez contacter [P…" at bounding box center [1252, 595] width 591 height 35
click at [1145, 537] on span "c'est noté. tâche dans LP pour suivi dossier. Cordialement" at bounding box center [1288, 532] width 286 height 12
click at [1077, 439] on div "Relances" at bounding box center [1078, 433] width 42 height 31
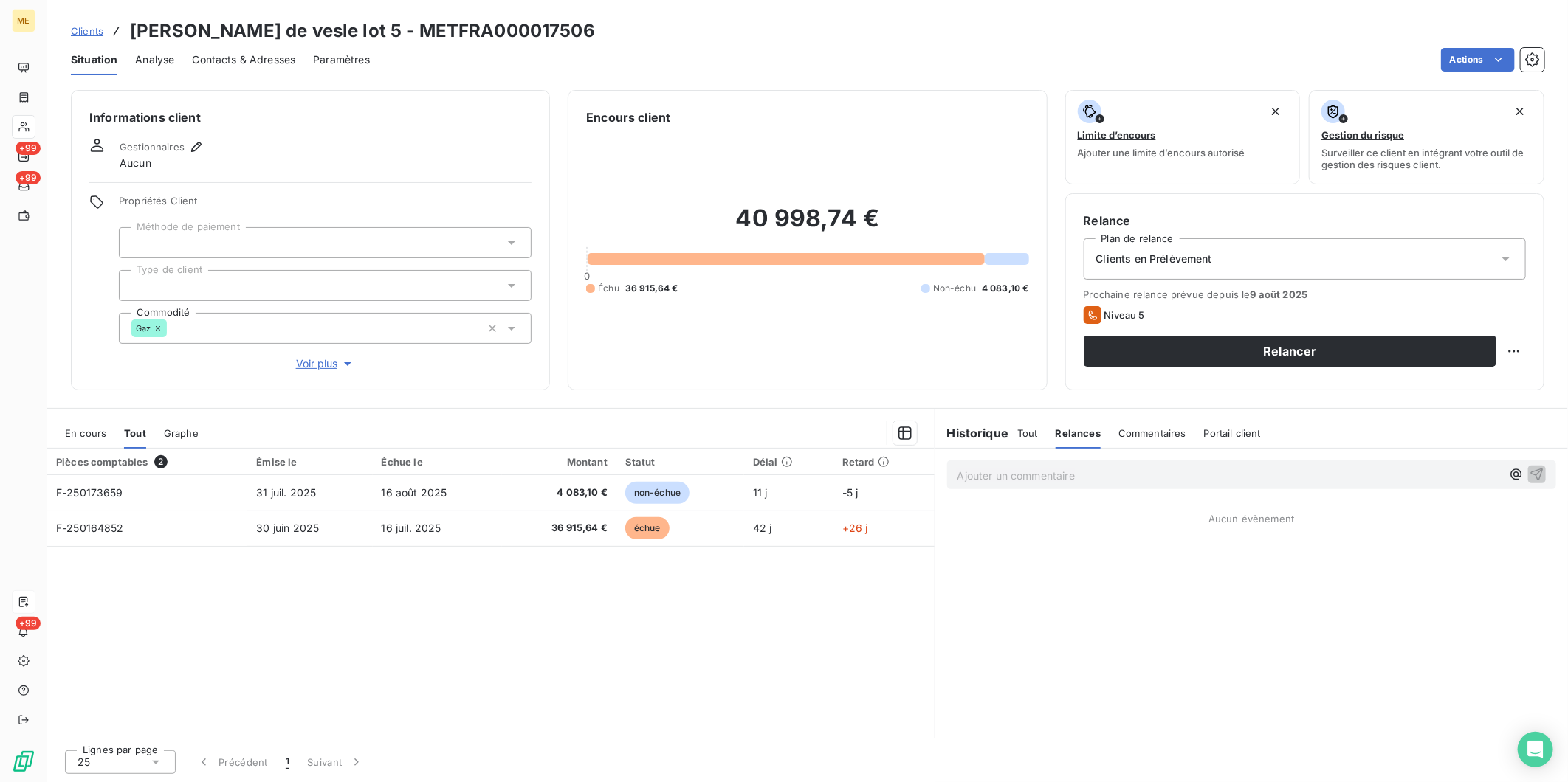
click at [1029, 434] on span "Tout" at bounding box center [1028, 433] width 21 height 12
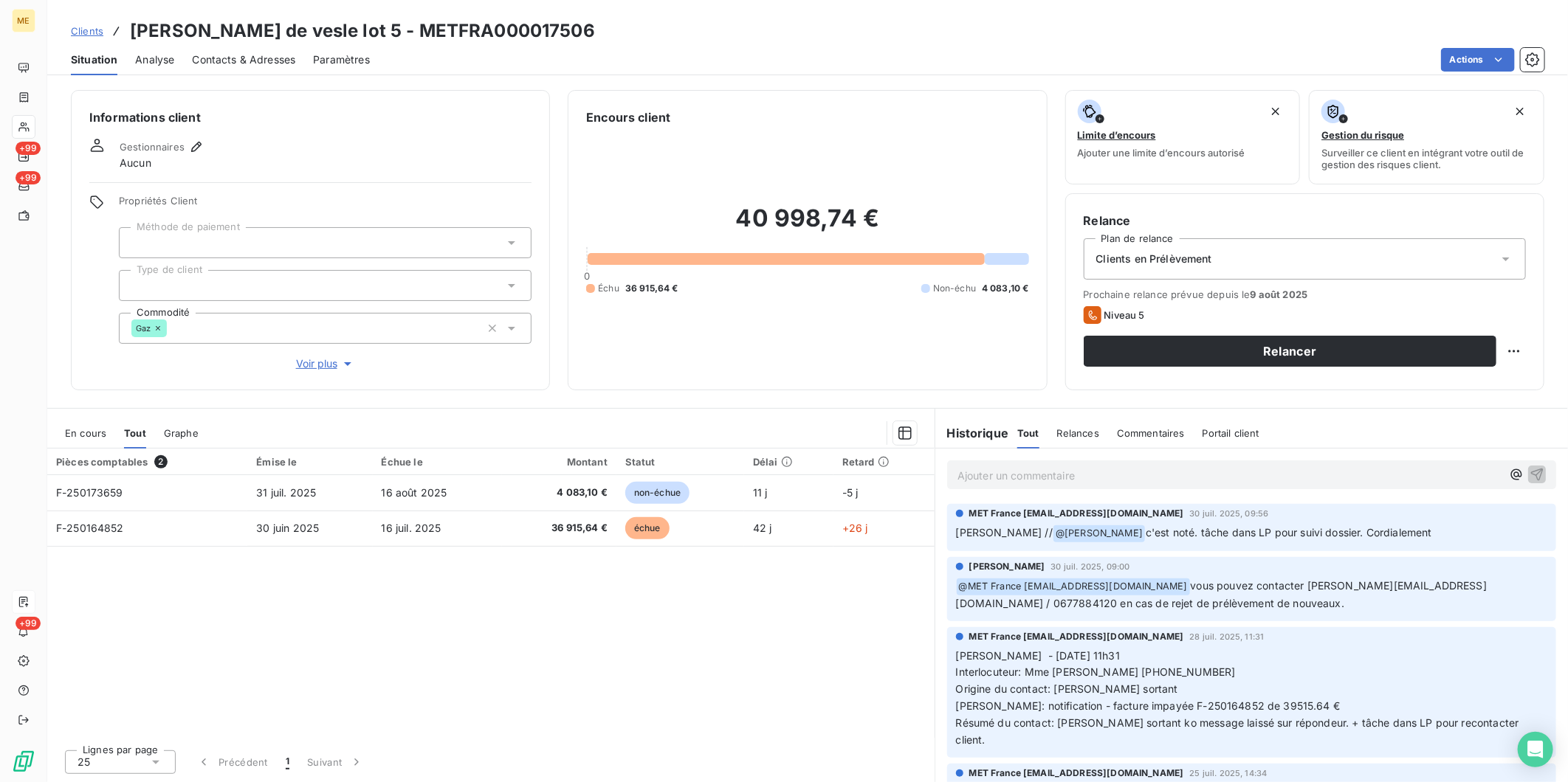
click at [216, 60] on span "Contacts & Adresses" at bounding box center [244, 60] width 104 height 15
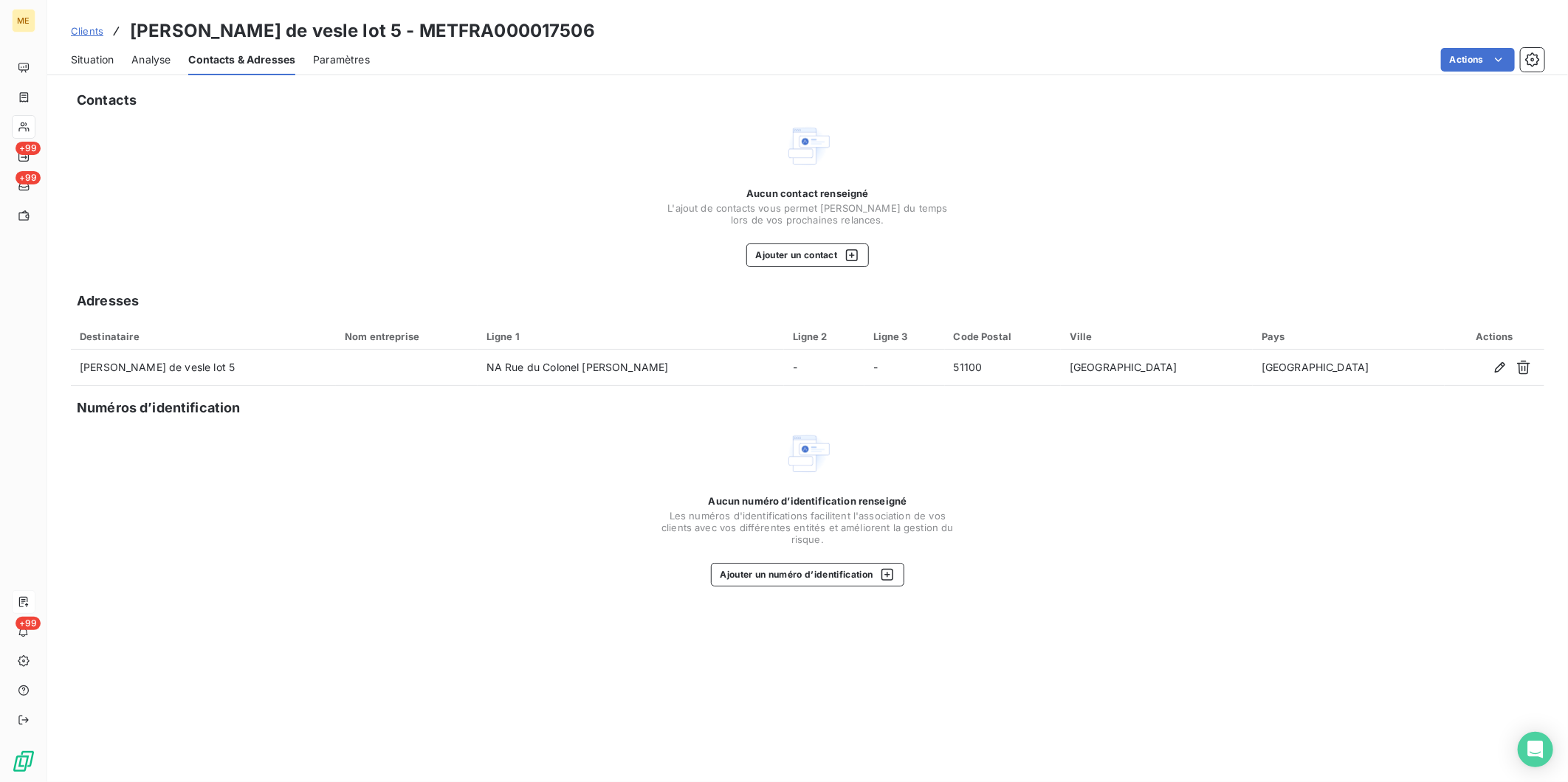
click at [83, 33] on span "Clients" at bounding box center [87, 31] width 33 height 12
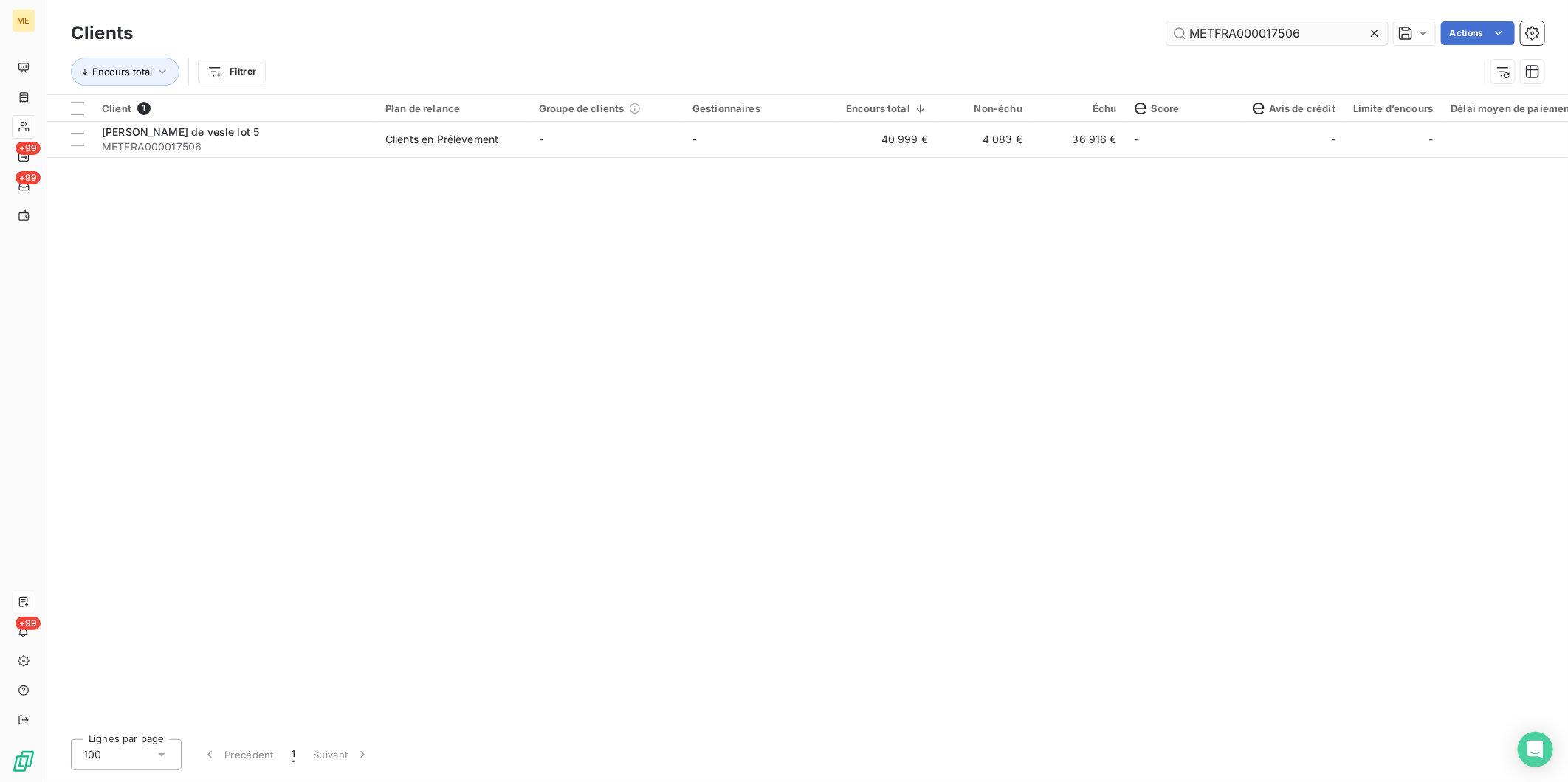
click at [1226, 40] on input "METFRA000017506" at bounding box center [1276, 33] width 221 height 24
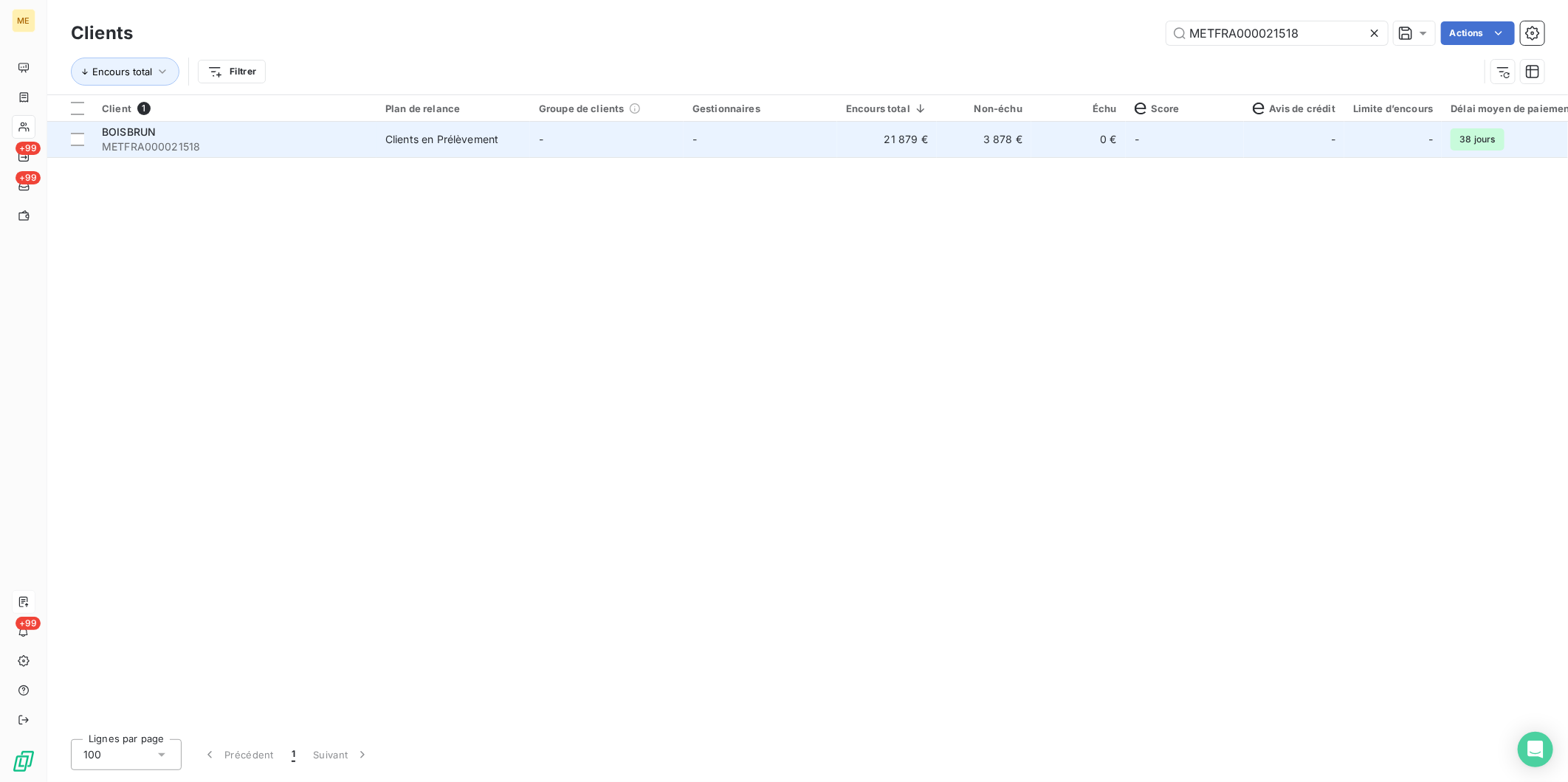
type input "METFRA000021518"
click at [277, 149] on span "METFRA000021518" at bounding box center [234, 147] width 265 height 15
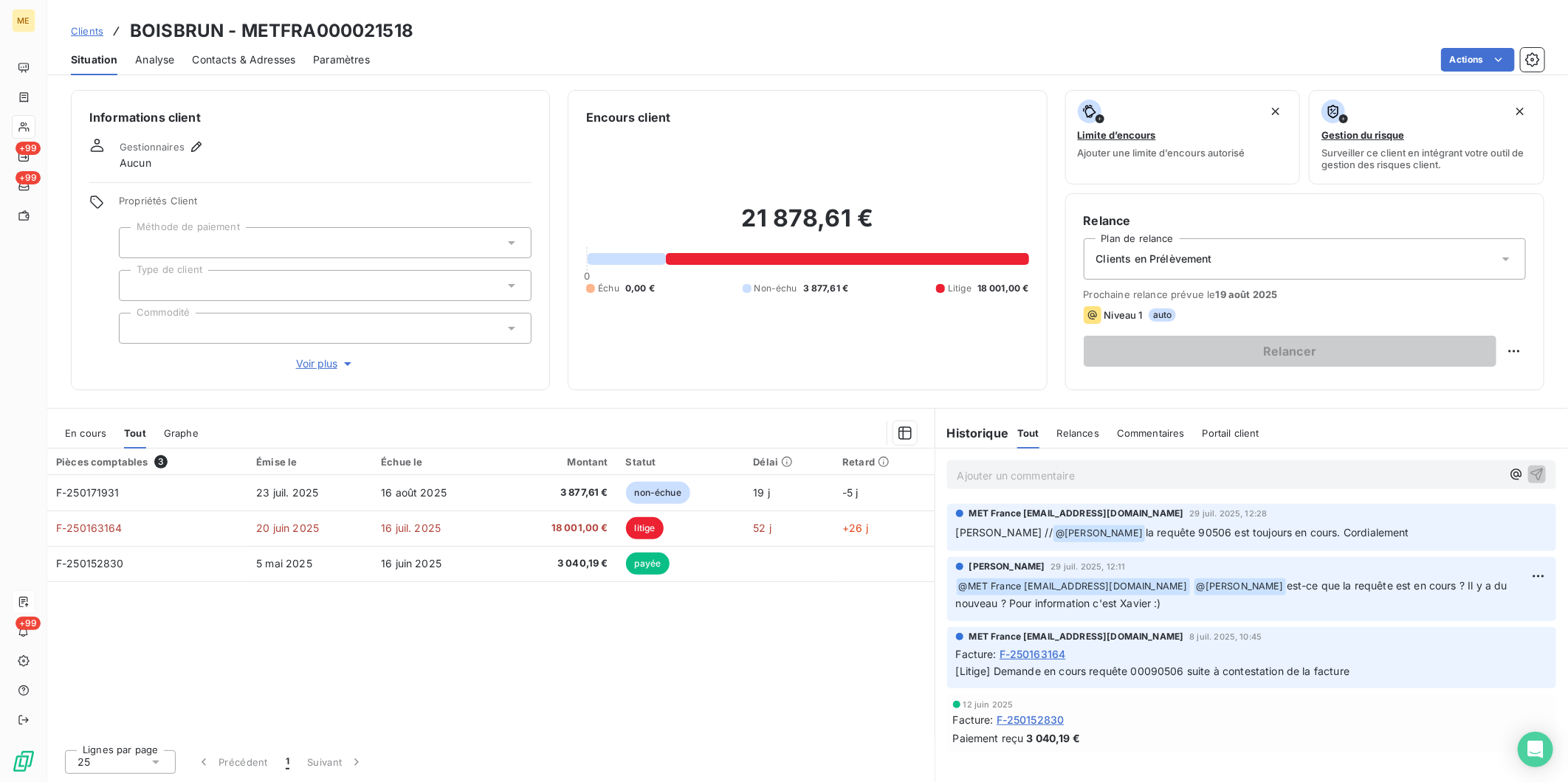
click at [1070, 432] on span "Relances" at bounding box center [1078, 433] width 42 height 12
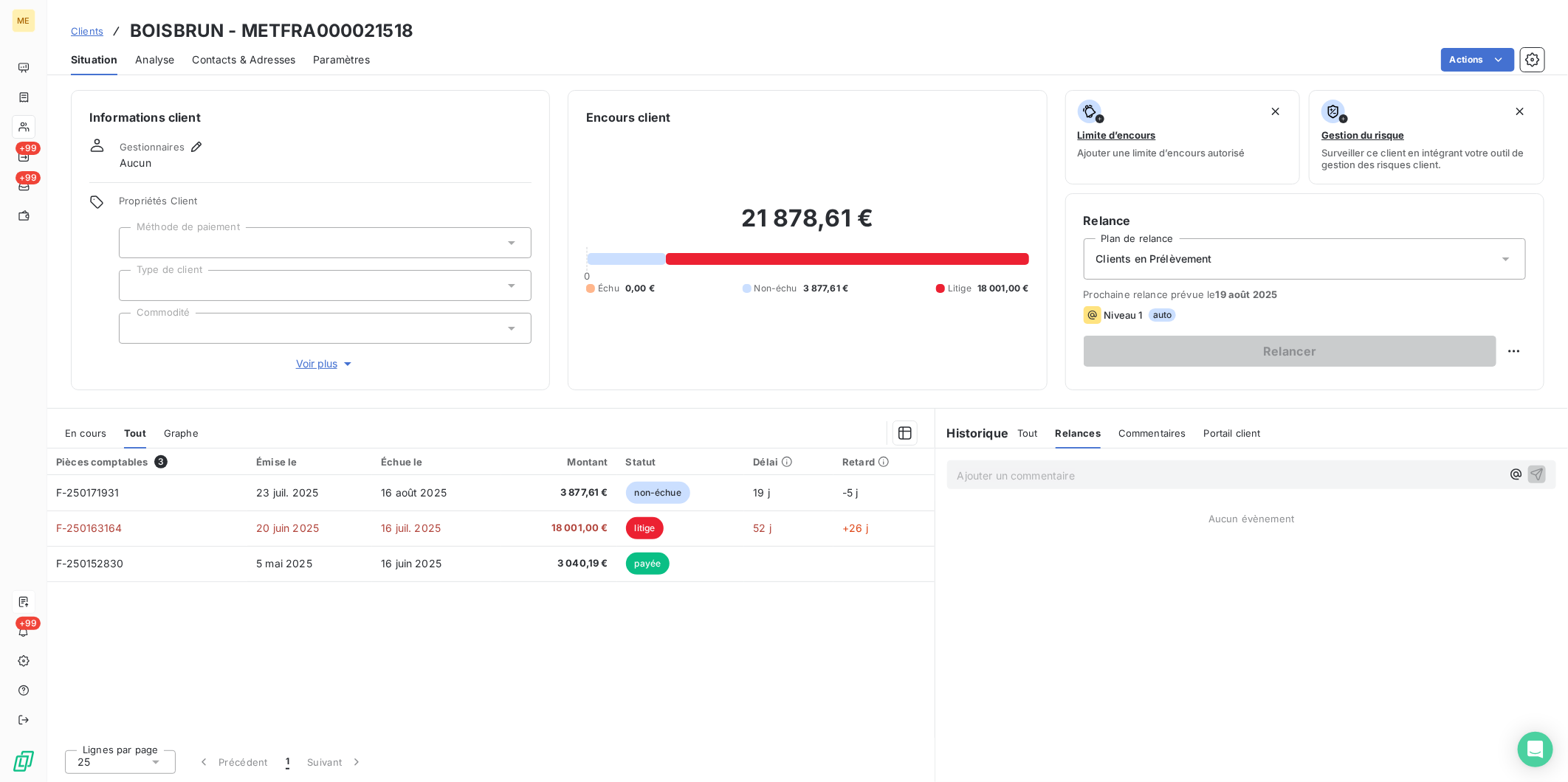
click at [1034, 432] on span "Tout" at bounding box center [1028, 433] width 21 height 12
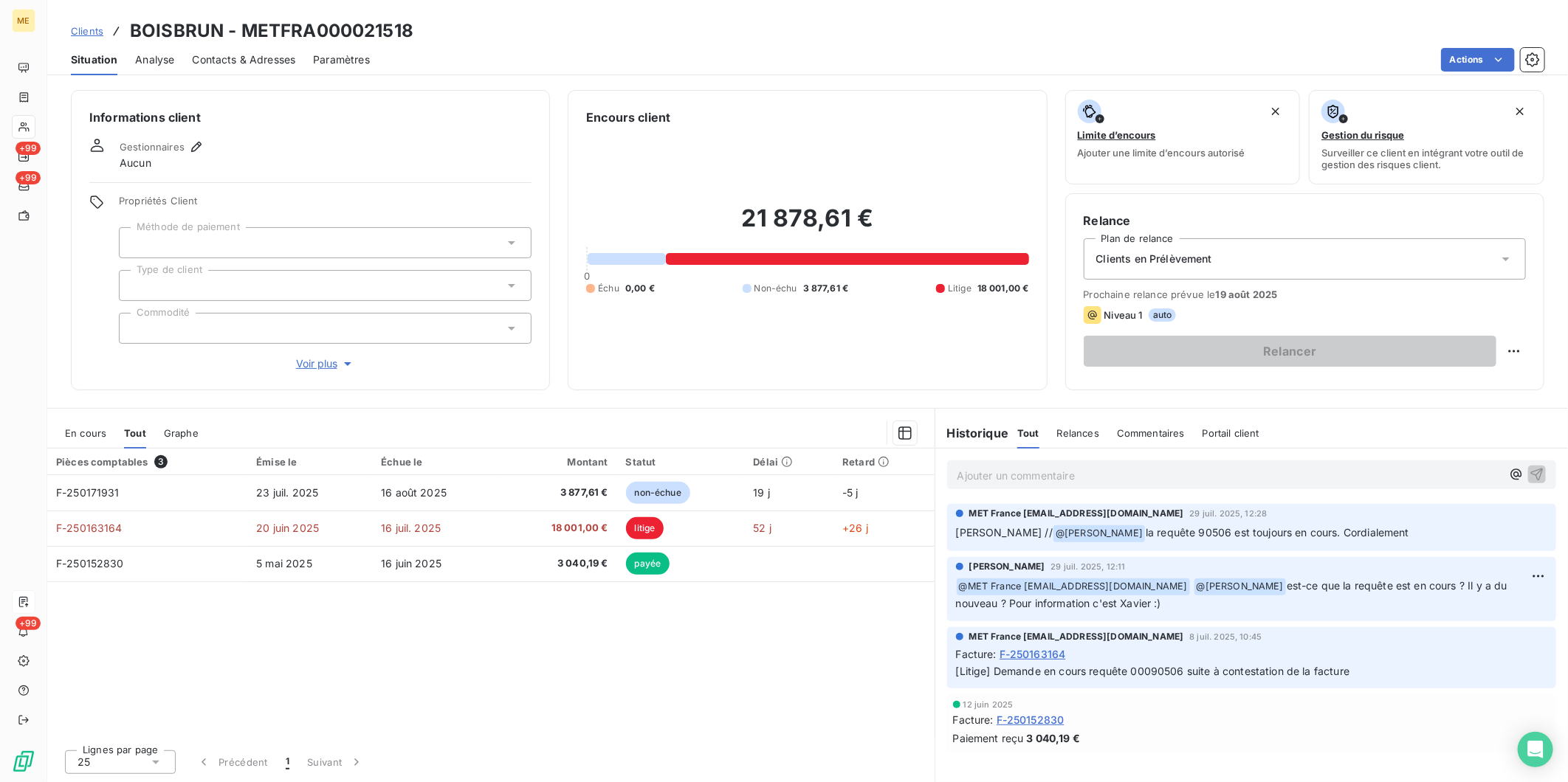
click at [88, 33] on span "Clients" at bounding box center [87, 31] width 33 height 12
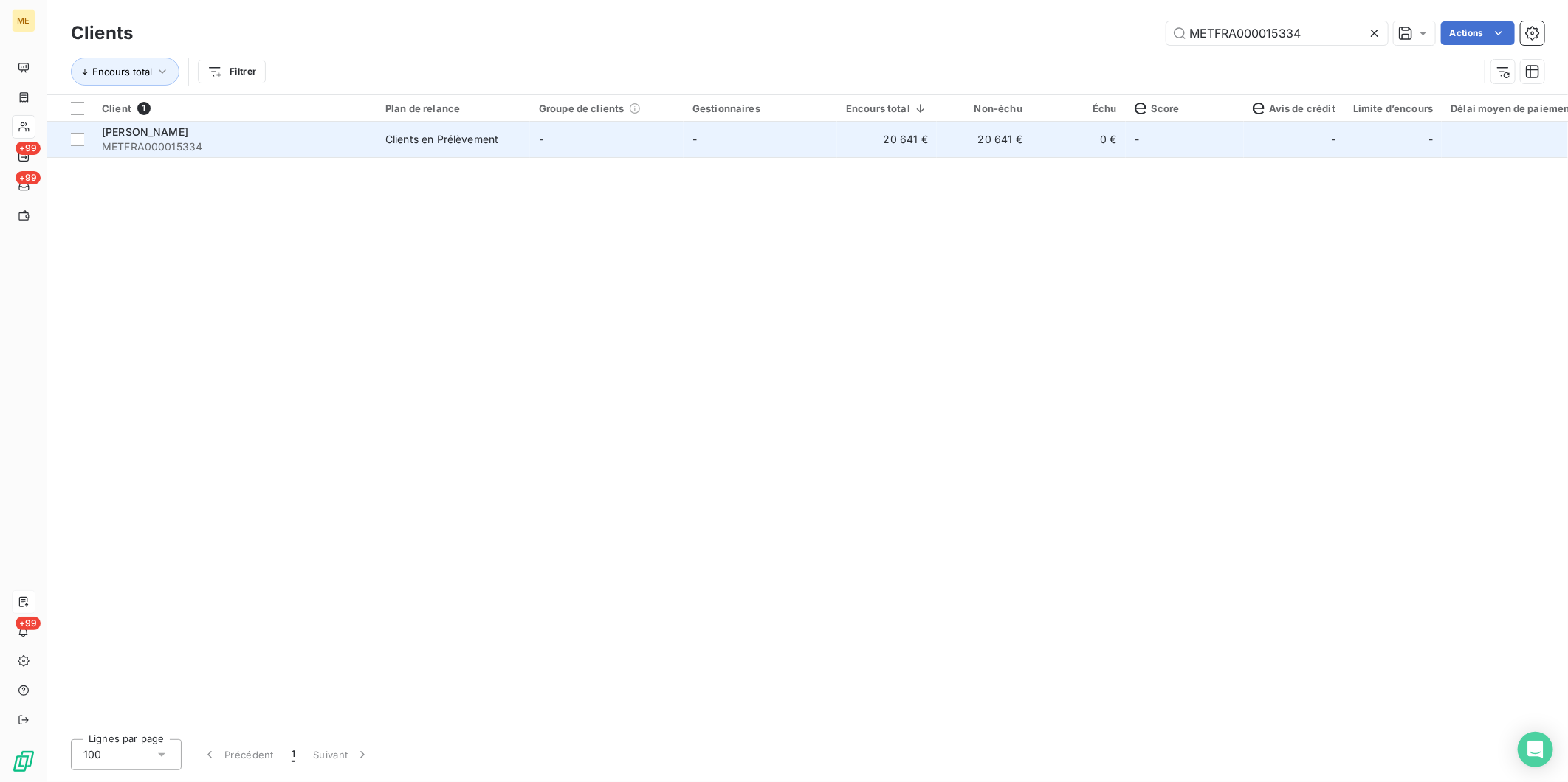
type input "METFRA000015334"
click at [277, 146] on span "METFRA000015334" at bounding box center [234, 147] width 265 height 15
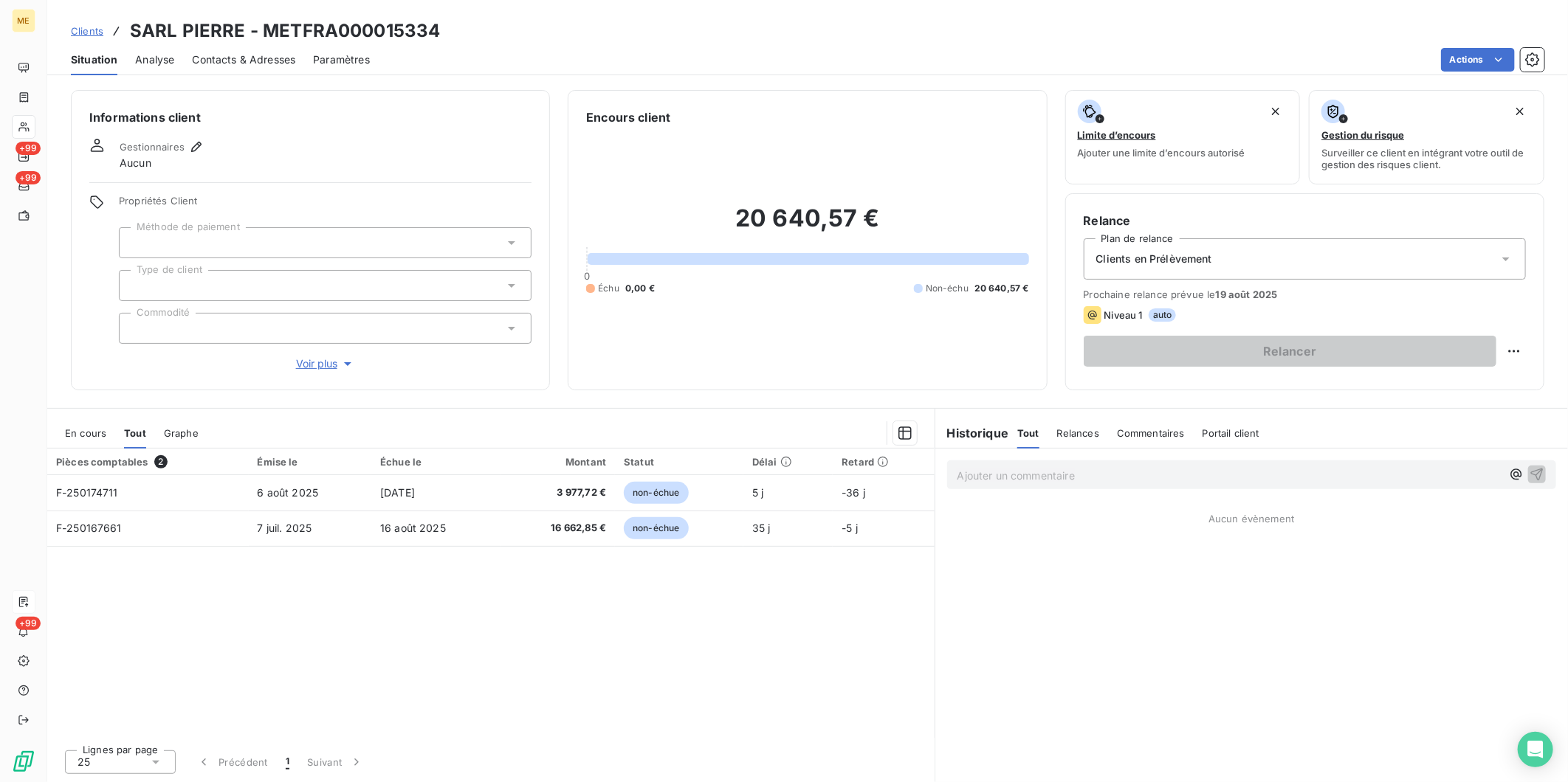
click at [88, 32] on span "Clients" at bounding box center [87, 31] width 33 height 12
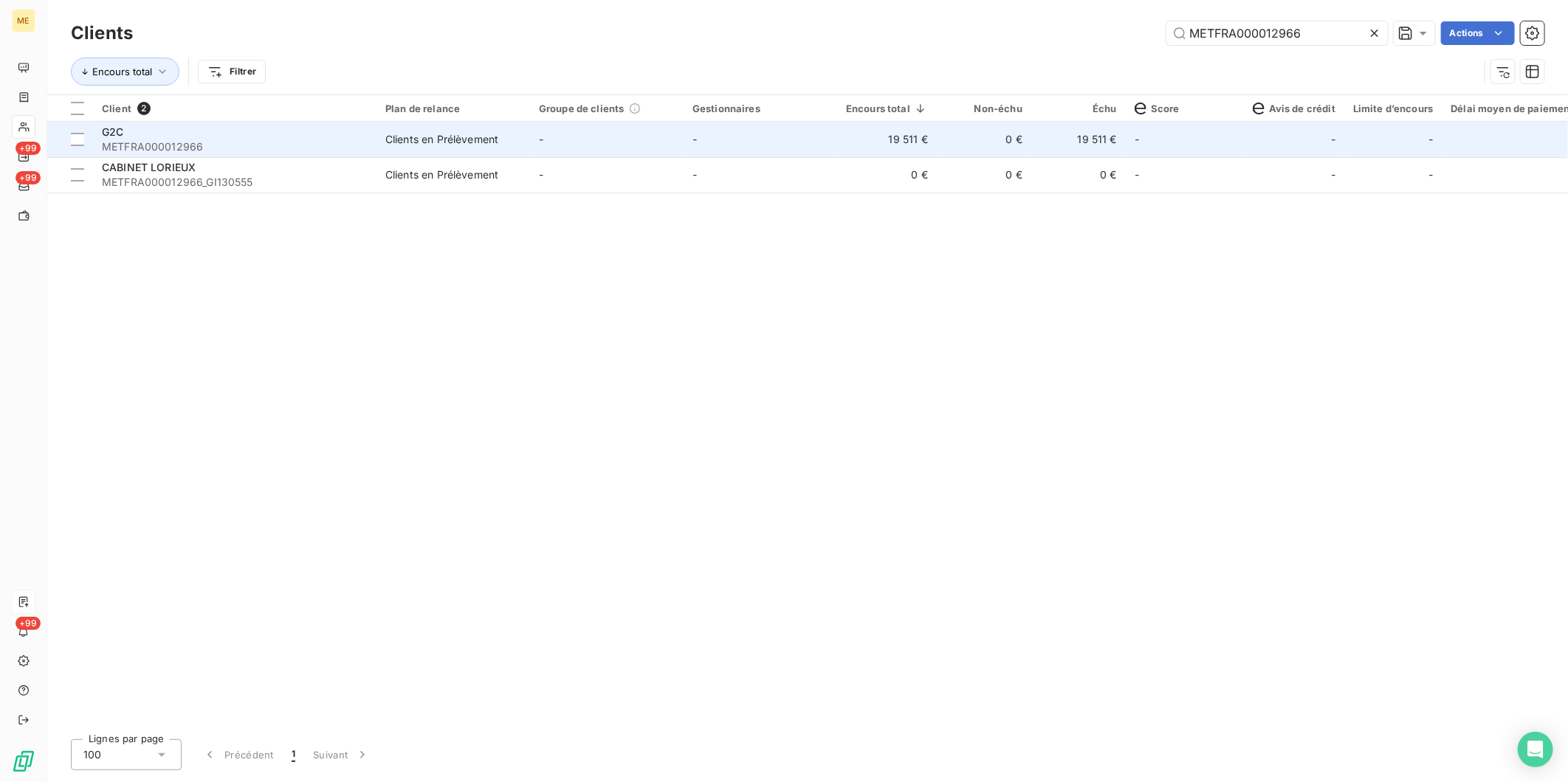
type input "METFRA000012966"
click at [553, 135] on td "-" at bounding box center [606, 139] width 153 height 36
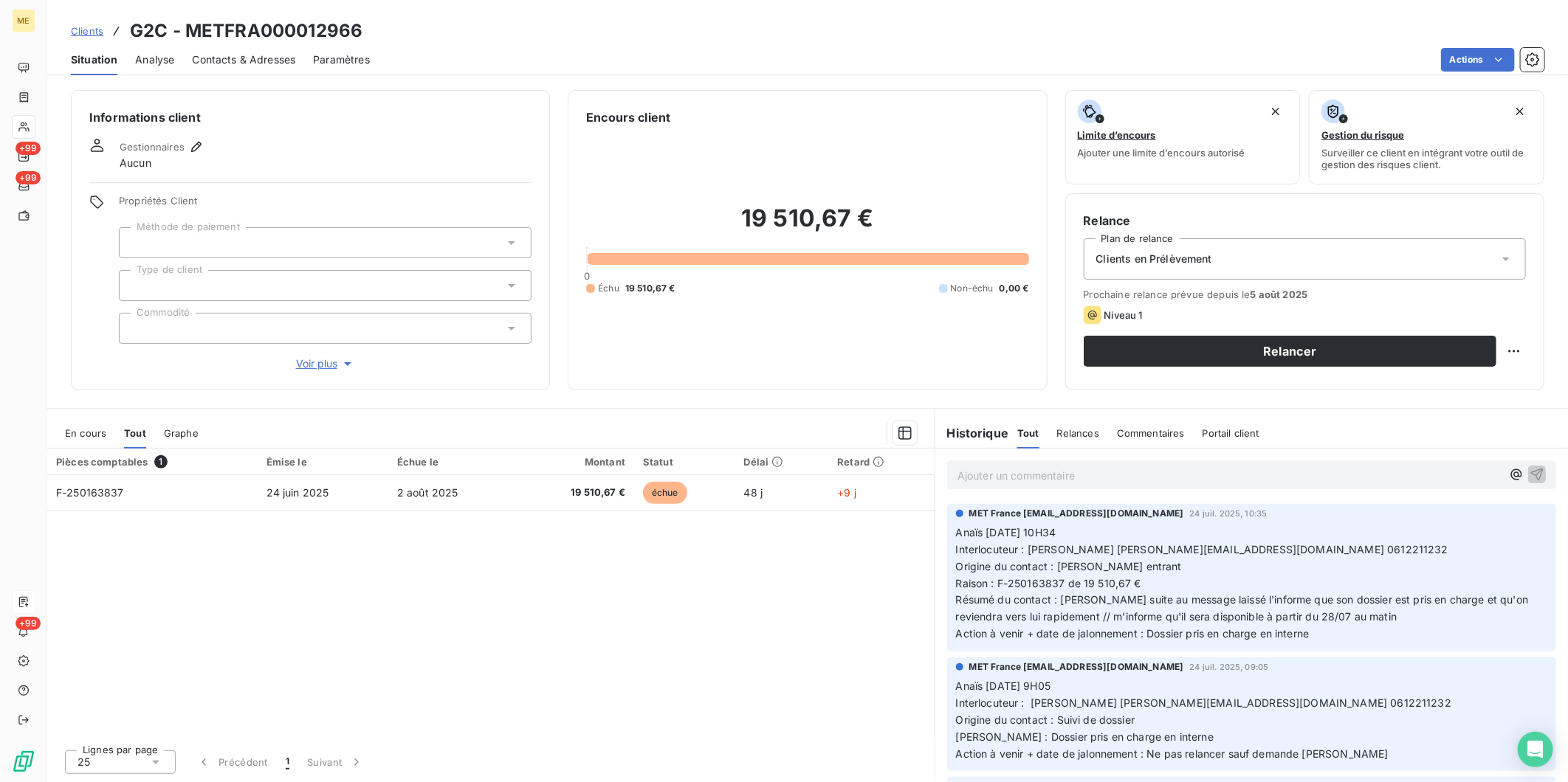
click at [1073, 438] on span "Relances" at bounding box center [1078, 433] width 42 height 12
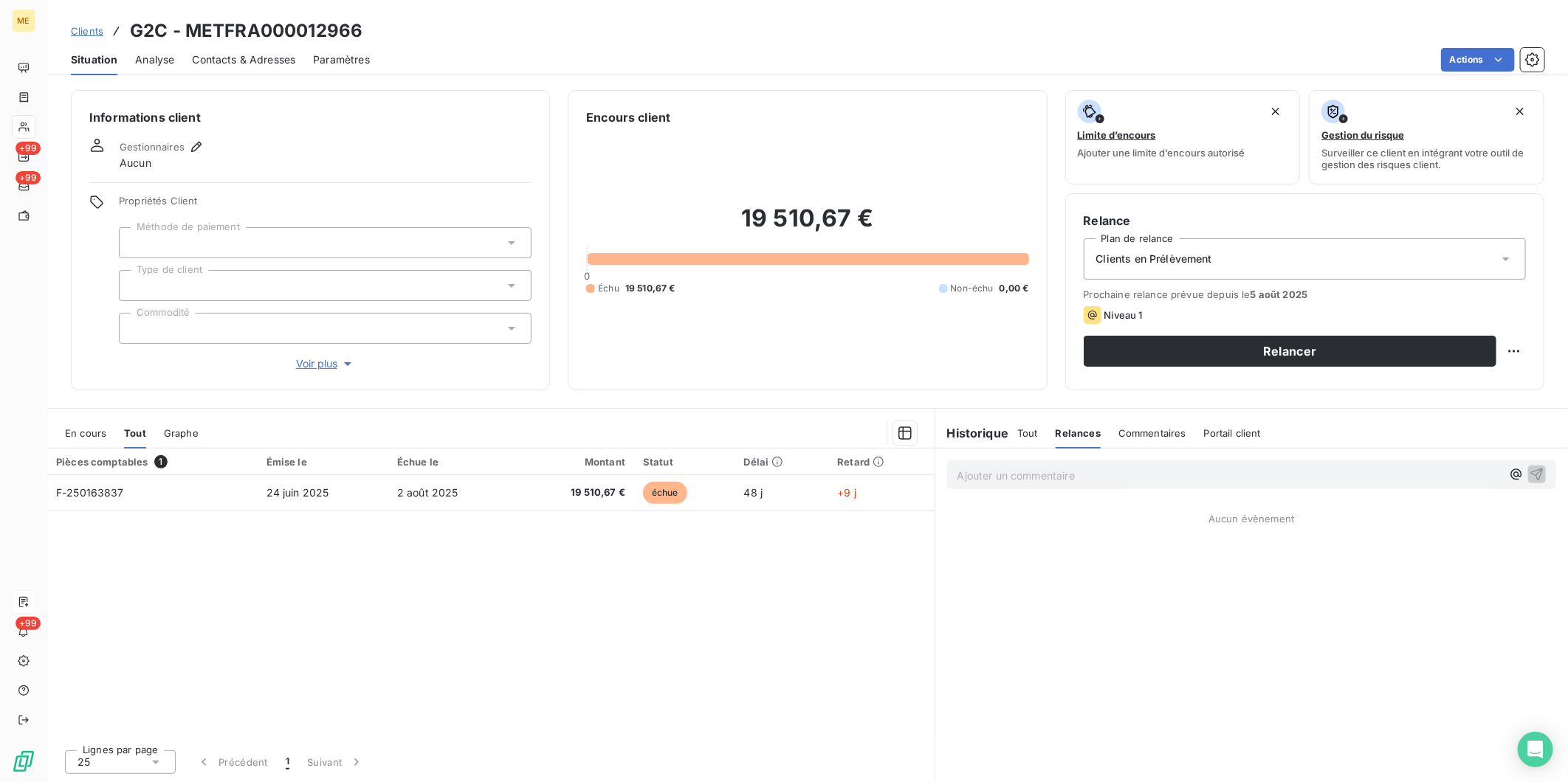
click at [237, 56] on span "Contacts & Adresses" at bounding box center [244, 60] width 104 height 15
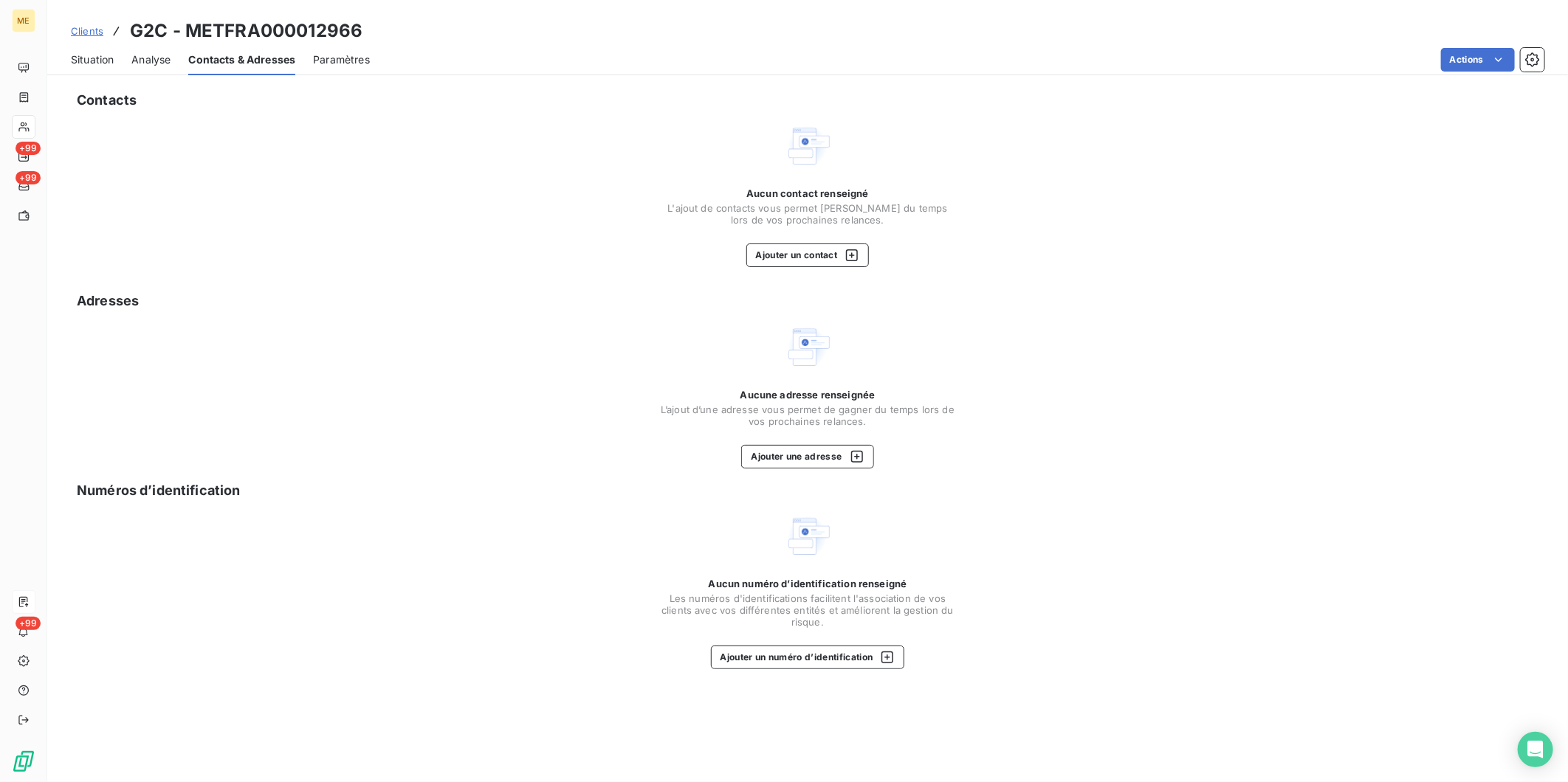
click at [101, 34] on span "Clients" at bounding box center [87, 31] width 33 height 12
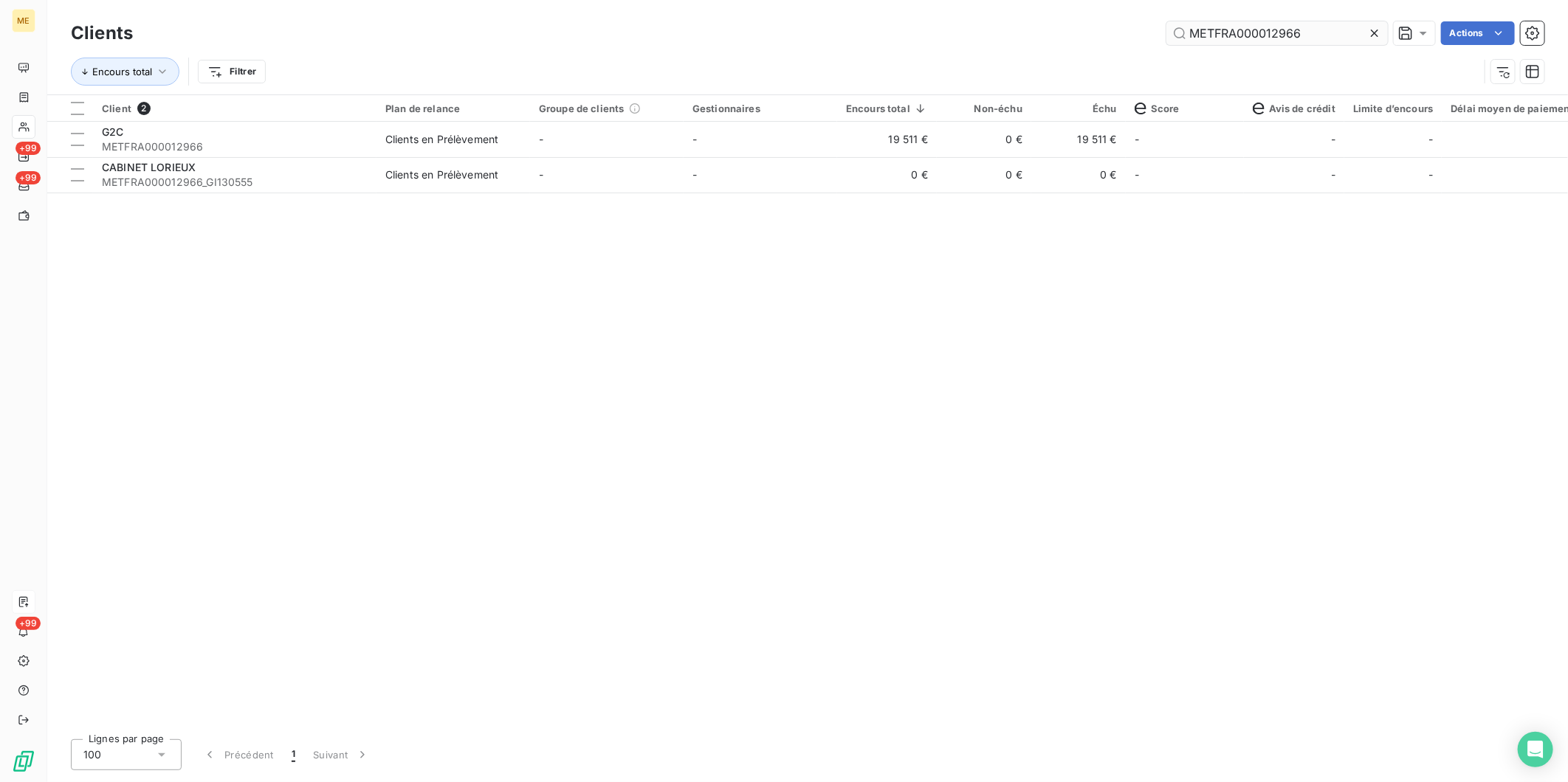
click at [1315, 29] on input "METFRA000012966" at bounding box center [1276, 33] width 221 height 24
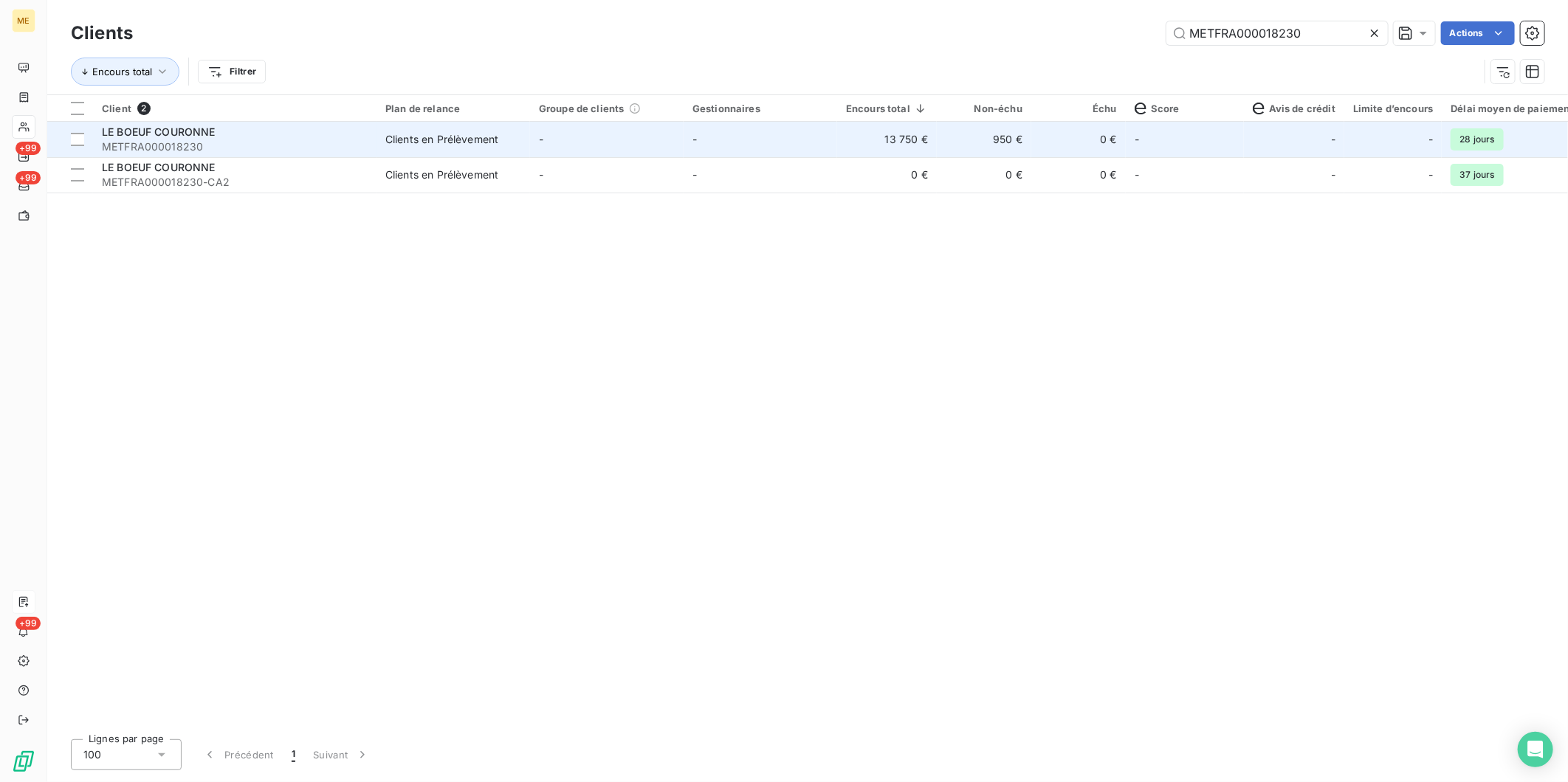
type input "METFRA000018230"
click at [657, 149] on td "-" at bounding box center [606, 139] width 153 height 36
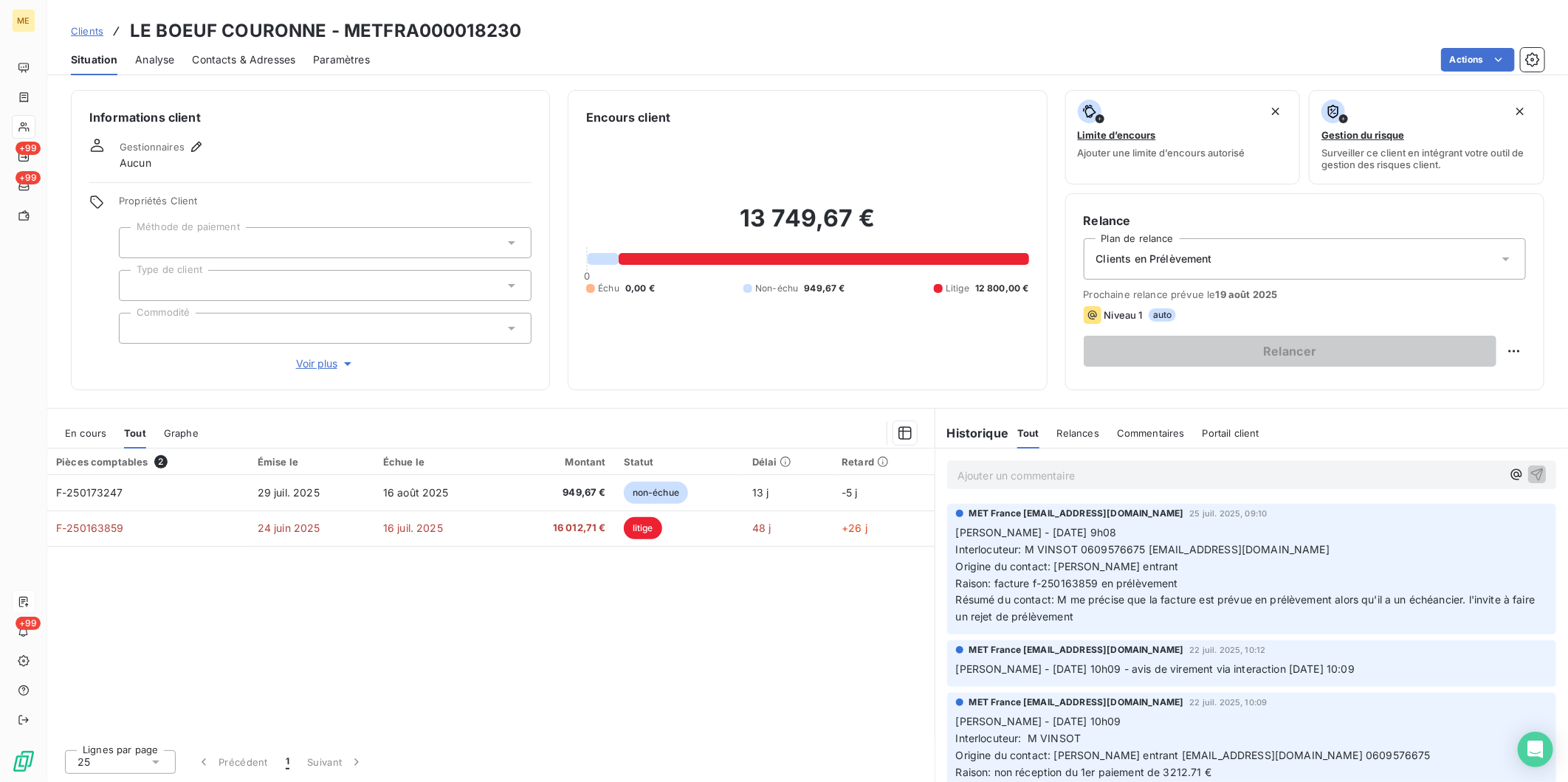
click at [236, 63] on span "Contacts & Adresses" at bounding box center [244, 60] width 104 height 15
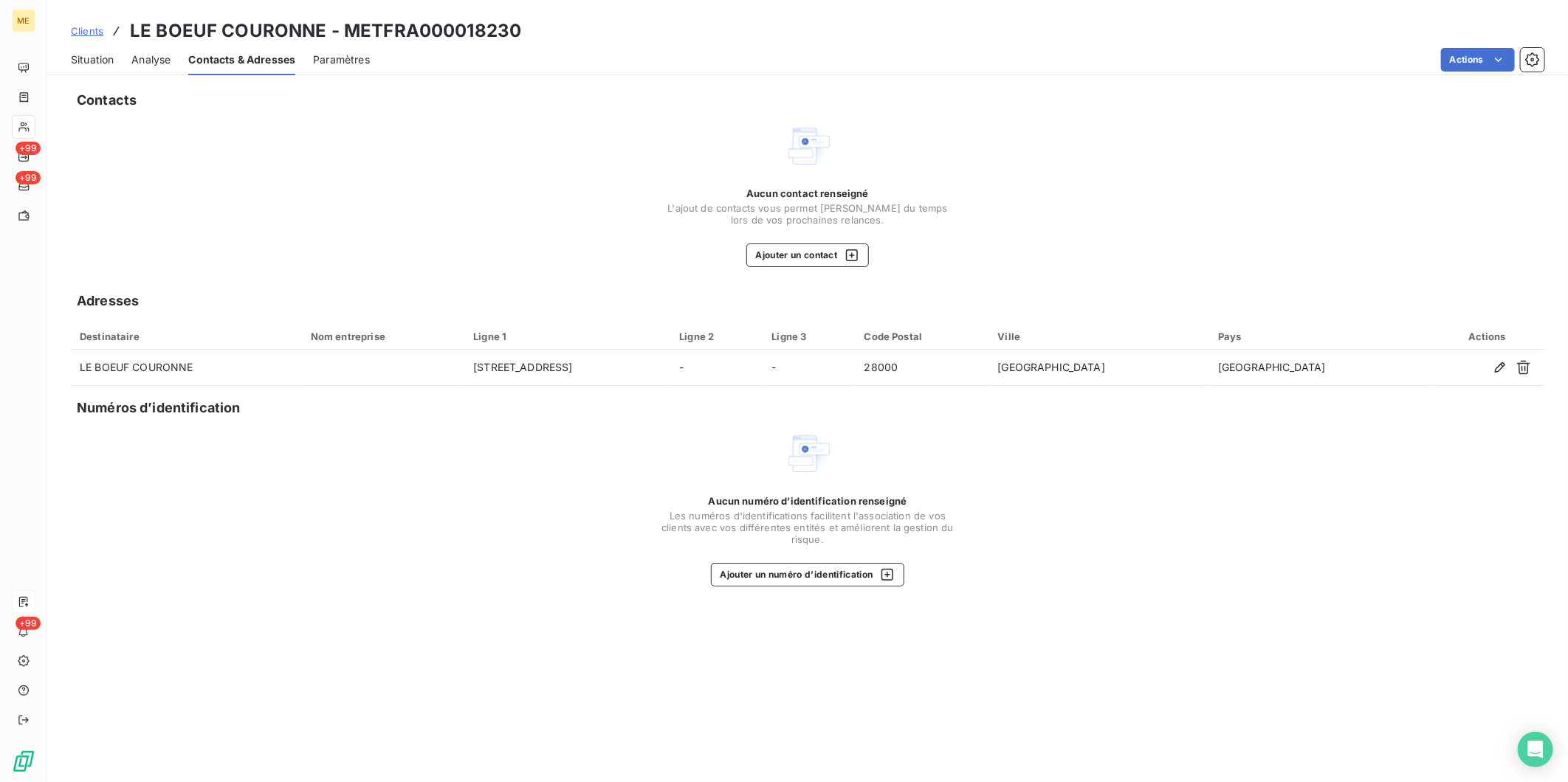
click at [104, 57] on span "Situation" at bounding box center [91, 60] width 42 height 15
